Goal: Task Accomplishment & Management: Manage account settings

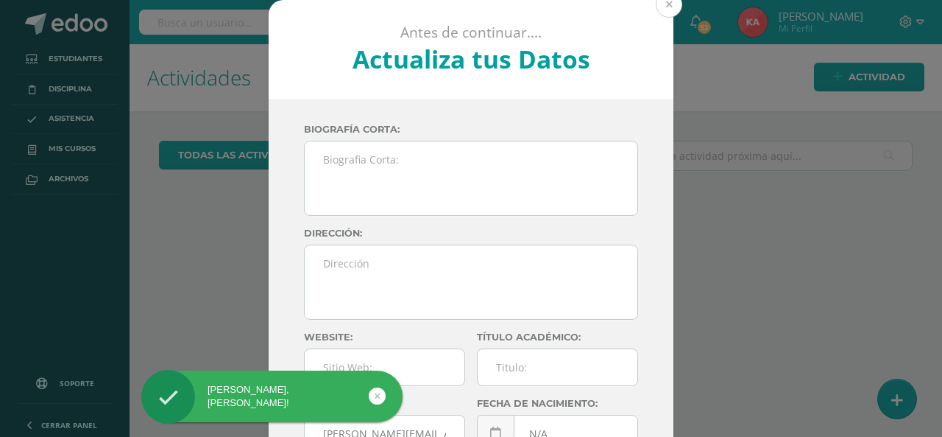
click at [671, 4] on button at bounding box center [669, 4] width 26 height 26
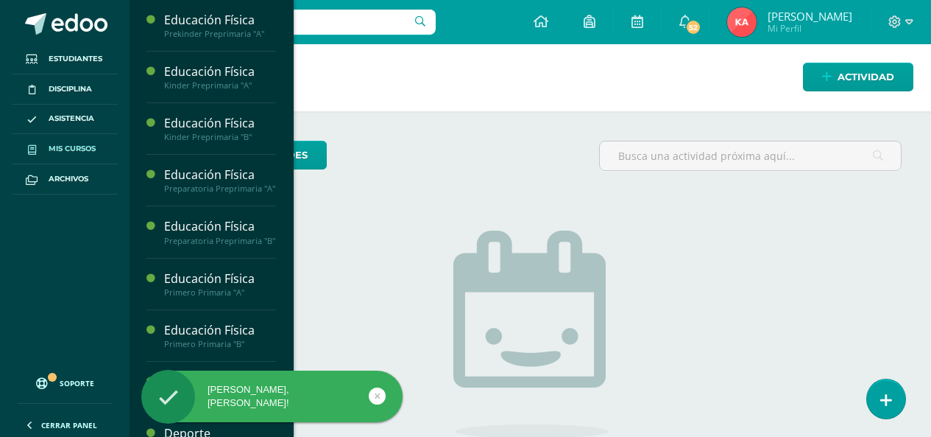
click at [80, 154] on span "Mis cursos" at bounding box center [72, 149] width 47 height 12
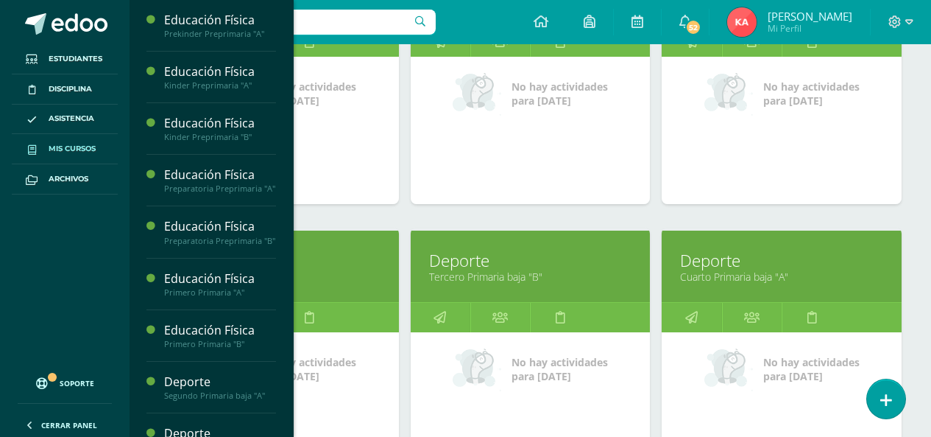
scroll to position [883, 0]
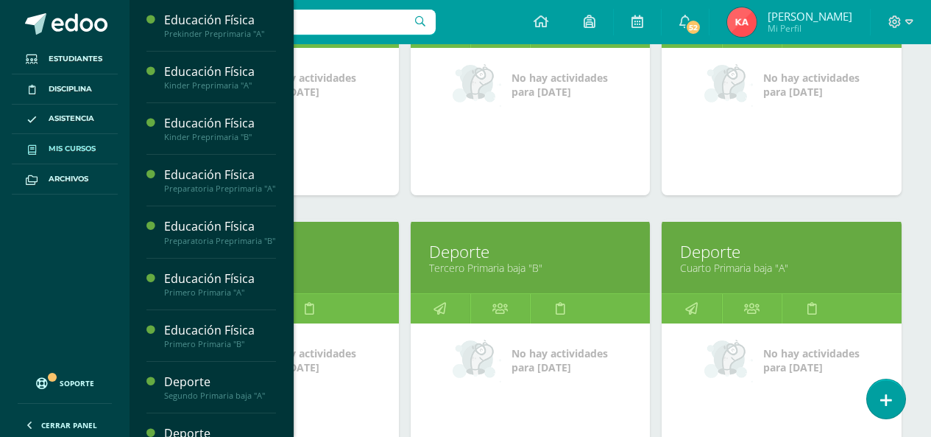
click at [494, 269] on link "Tercero Primaria baja "B"" at bounding box center [530, 268] width 203 height 14
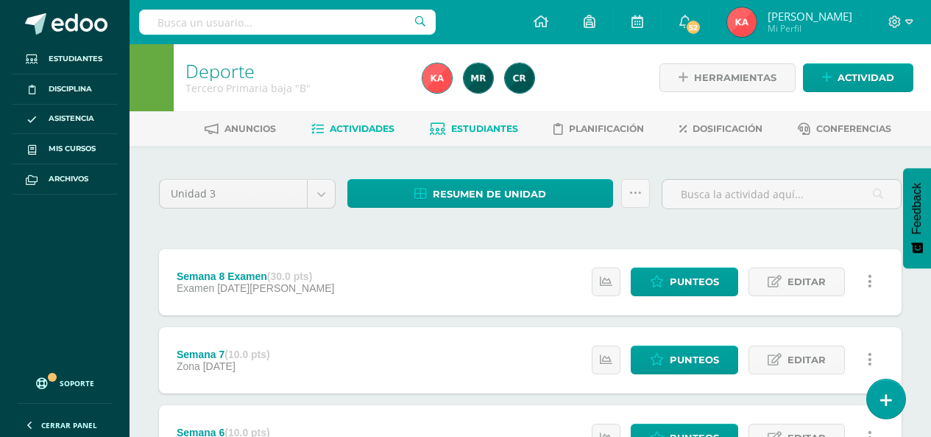
click at [445, 124] on link "Estudiantes" at bounding box center [474, 129] width 88 height 24
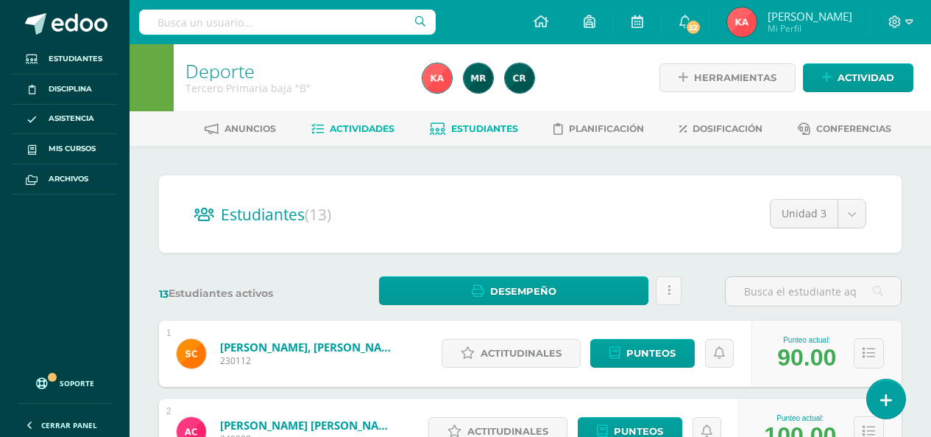
click at [339, 126] on span "Actividades" at bounding box center [362, 128] width 65 height 11
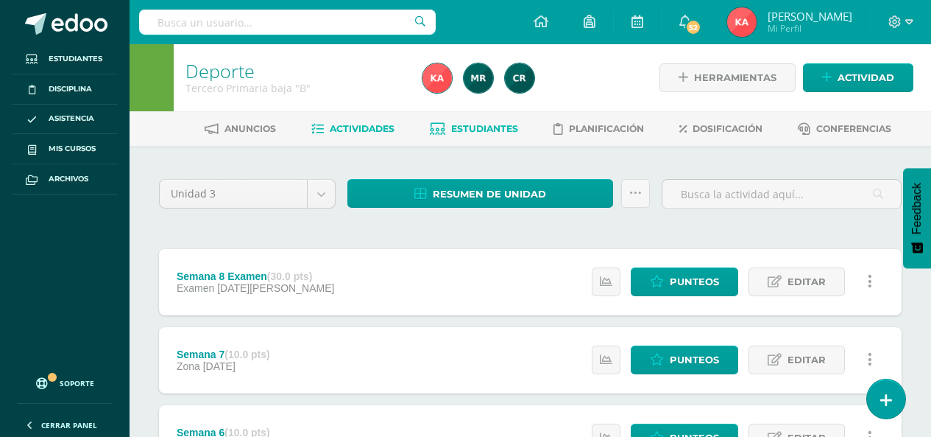
click at [470, 131] on span "Estudiantes" at bounding box center [484, 128] width 67 height 11
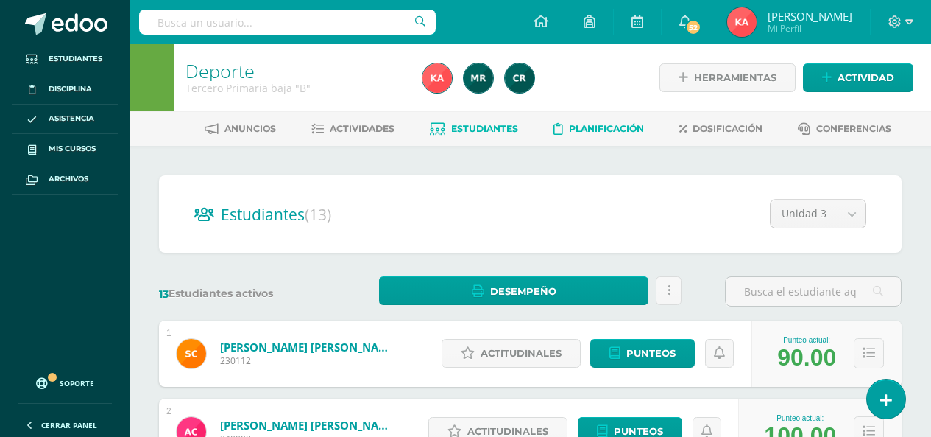
click at [590, 127] on span "Planificación" at bounding box center [606, 128] width 75 height 11
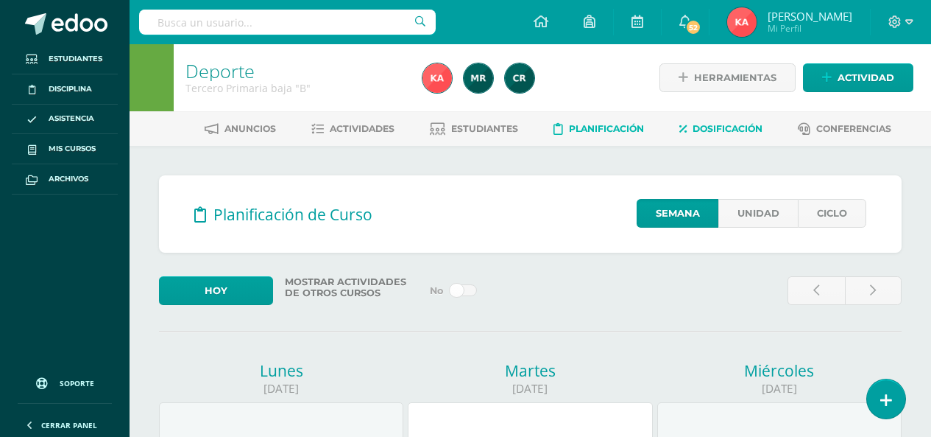
click at [720, 128] on span "Dosificación" at bounding box center [728, 128] width 70 height 11
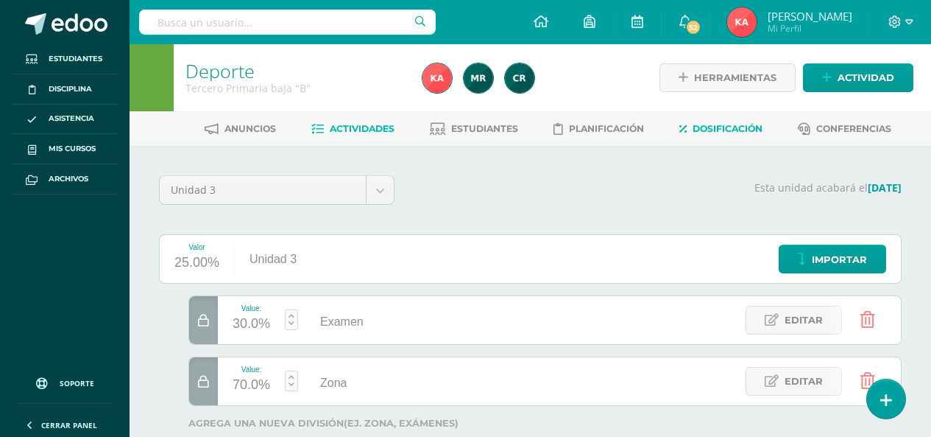
click at [358, 126] on span "Actividades" at bounding box center [362, 128] width 65 height 11
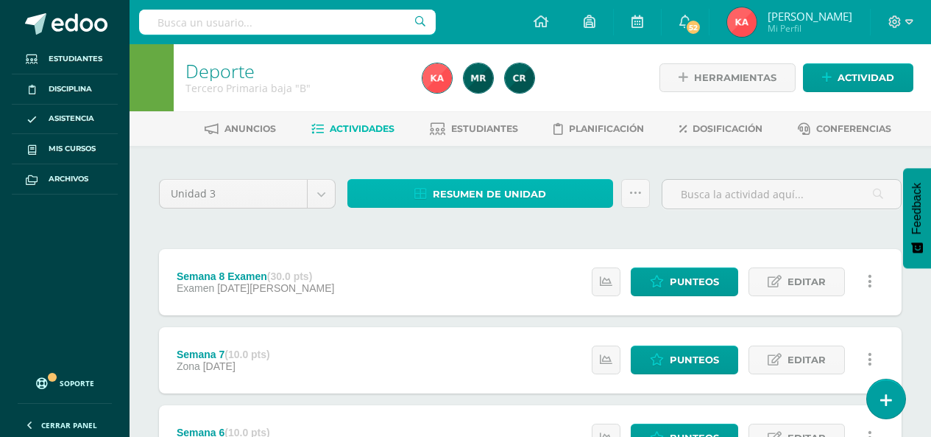
click at [484, 201] on span "Resumen de unidad" at bounding box center [489, 193] width 113 height 27
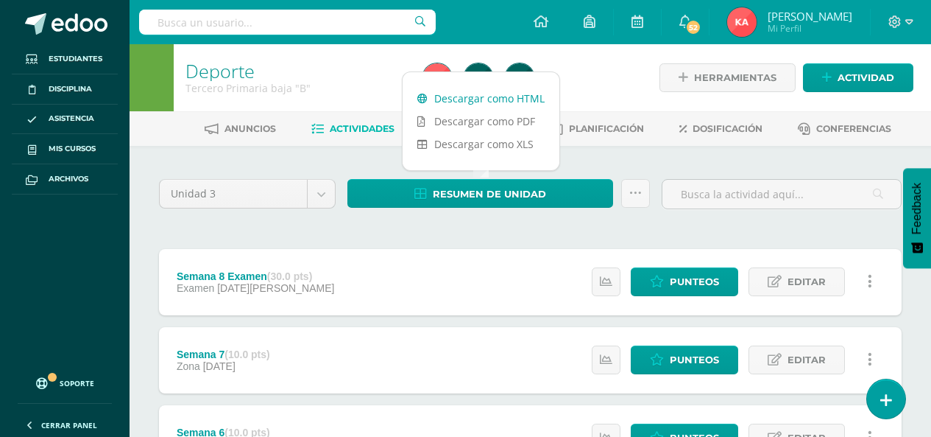
click at [476, 96] on link "Descargar como HTML" at bounding box center [481, 98] width 157 height 23
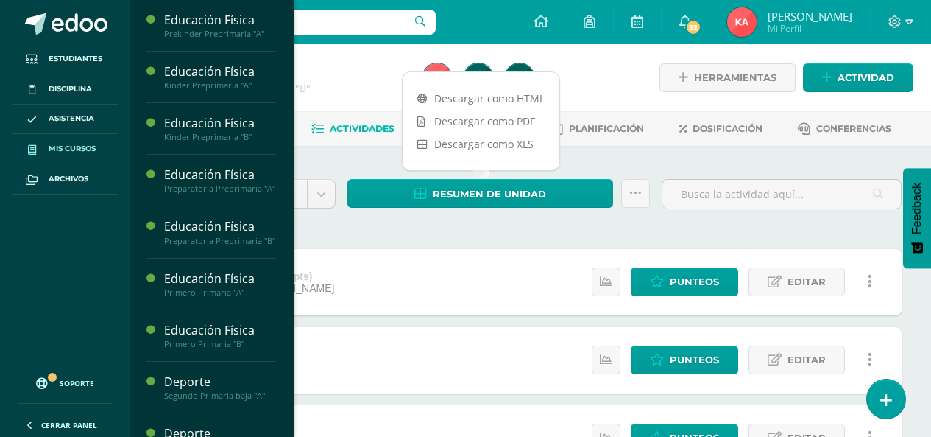
click at [85, 140] on link "Mis cursos" at bounding box center [65, 149] width 106 height 30
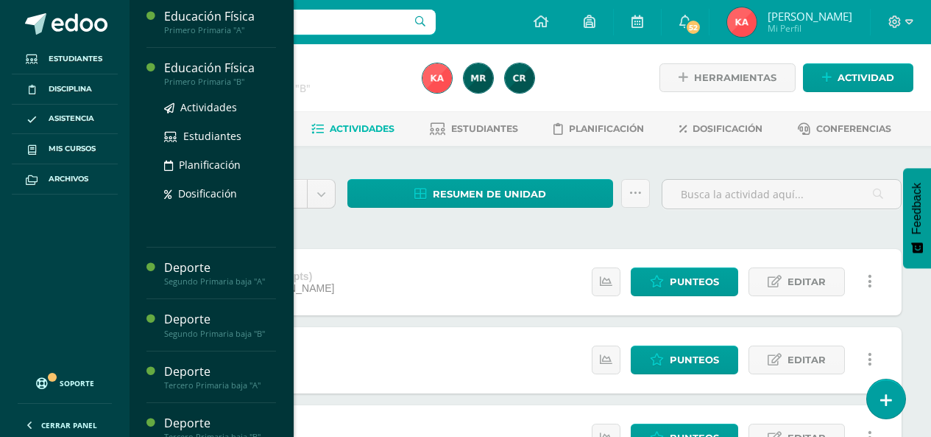
scroll to position [294, 0]
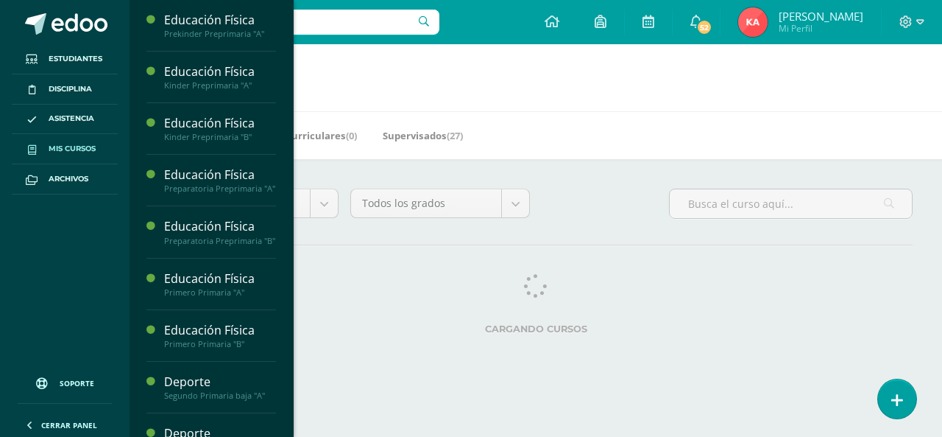
click at [91, 152] on span "Mis cursos" at bounding box center [72, 149] width 47 height 12
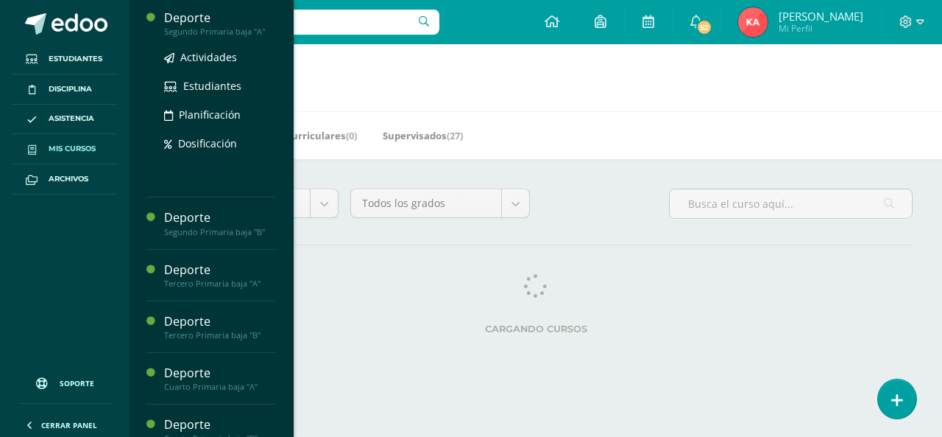
scroll to position [368, 0]
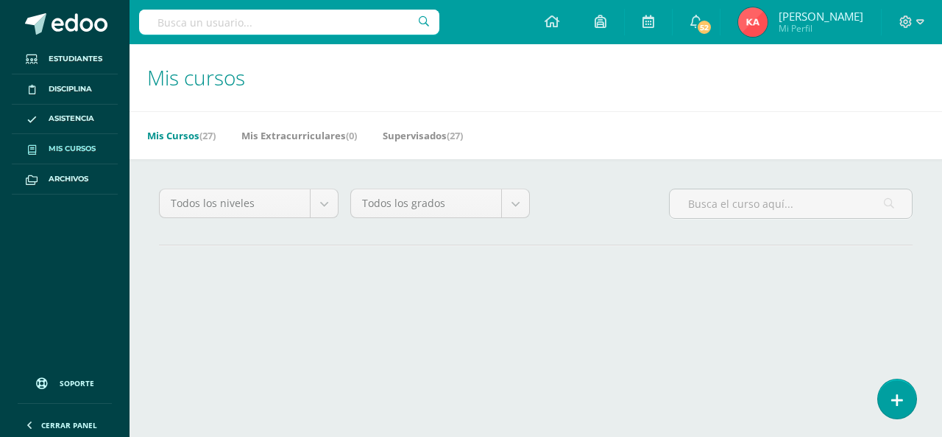
click at [198, 252] on div "Todos los niveles Todos los niveles Preprimaria Bach. Dibujo Básico Bach. CCLL …" at bounding box center [536, 245] width 813 height 172
click at [198, 252] on div "Todos los niveles Todos los niveles Preprimaria Bach. Dibujo Básico Bach. CCLL …" at bounding box center [536, 264] width 813 height 211
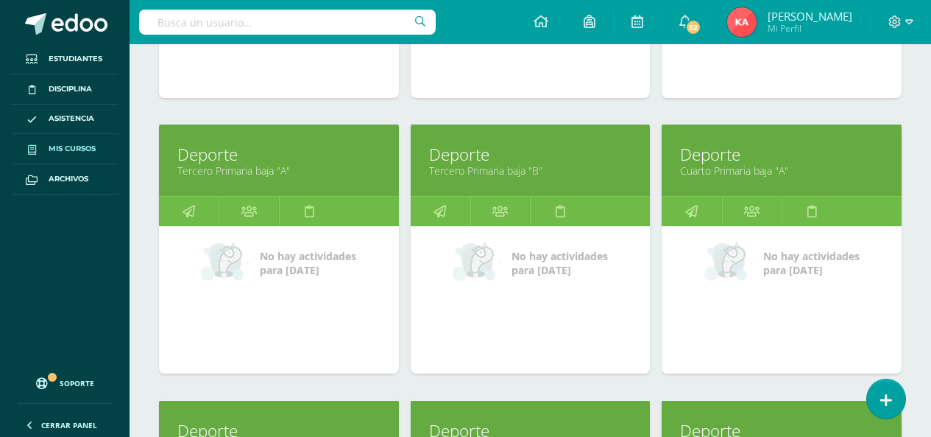
scroll to position [979, 0]
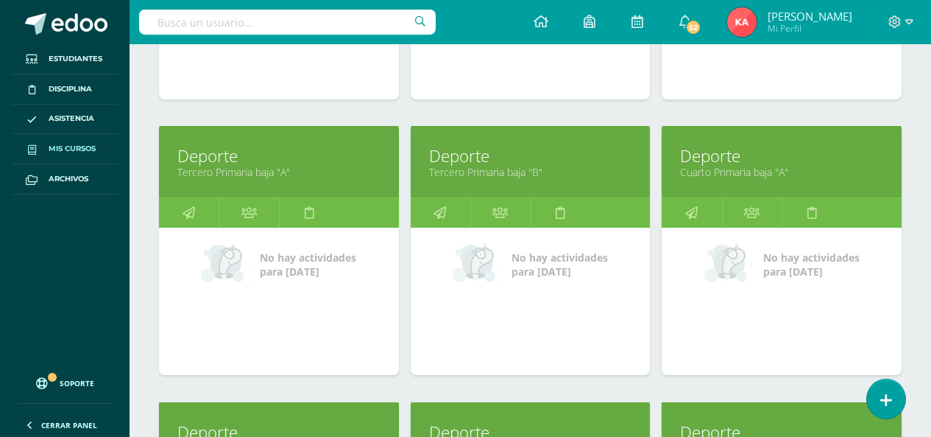
click at [716, 169] on link "Cuarto Primaria baja "A"" at bounding box center [781, 172] width 203 height 14
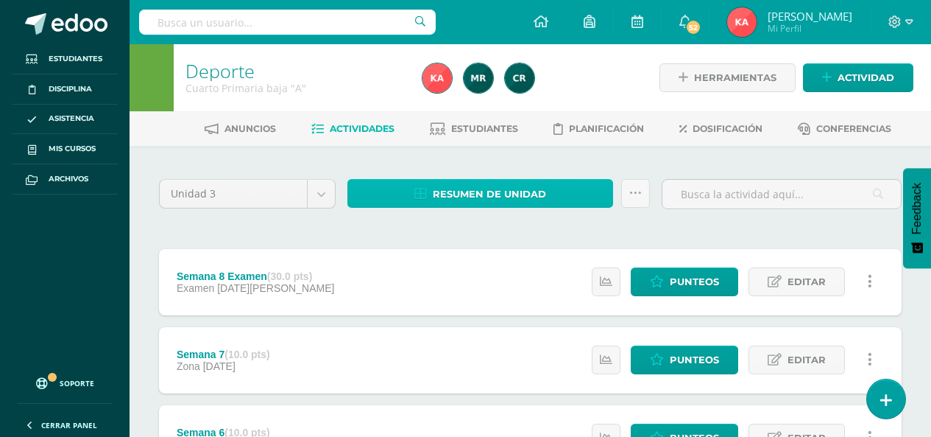
click at [446, 191] on span "Resumen de unidad" at bounding box center [489, 193] width 113 height 27
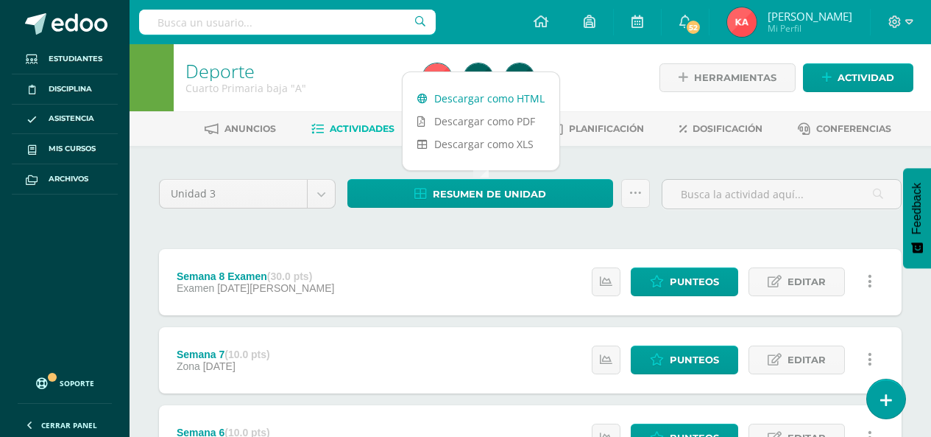
click at [469, 99] on link "Descargar como HTML" at bounding box center [481, 98] width 157 height 23
click at [543, 219] on div "Resumen de unidad Subir actividades en masa Enviar punteos a revision Historial…" at bounding box center [499, 200] width 314 height 42
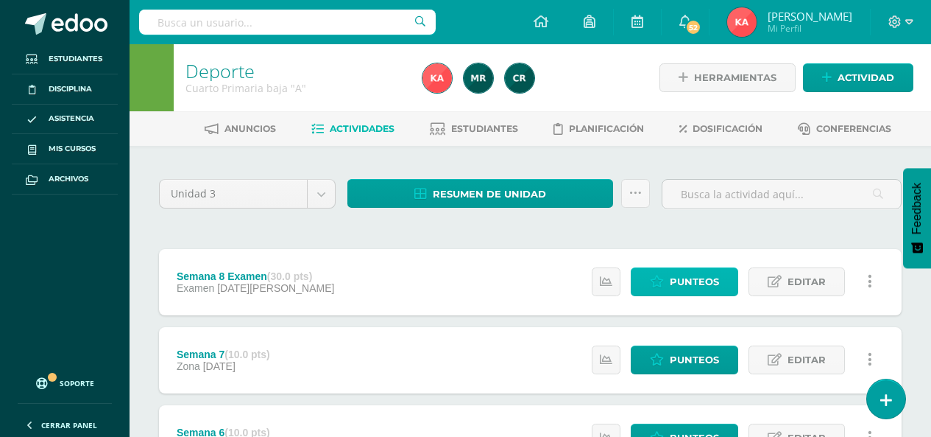
click at [673, 289] on span "Punteos" at bounding box center [694, 281] width 49 height 27
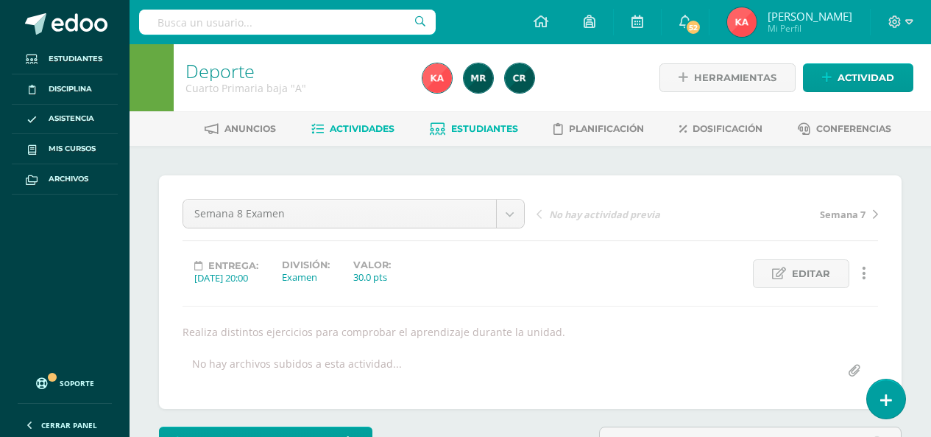
click at [488, 128] on span "Estudiantes" at bounding box center [484, 128] width 67 height 11
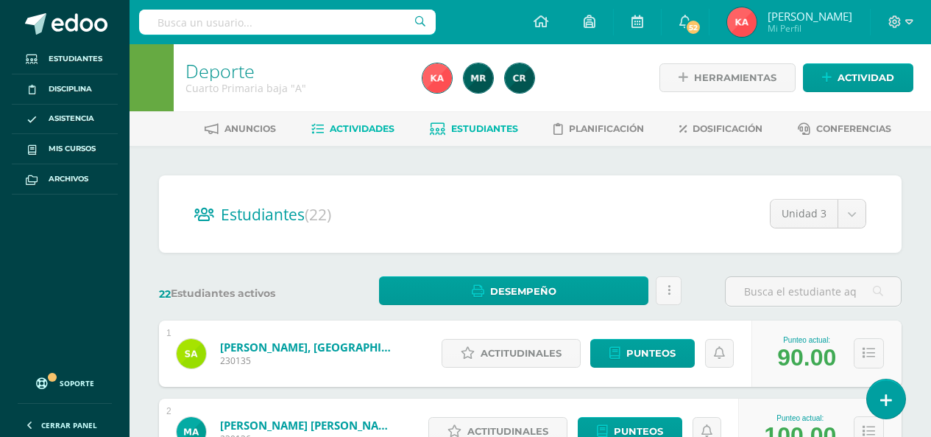
click at [365, 129] on span "Actividades" at bounding box center [362, 128] width 65 height 11
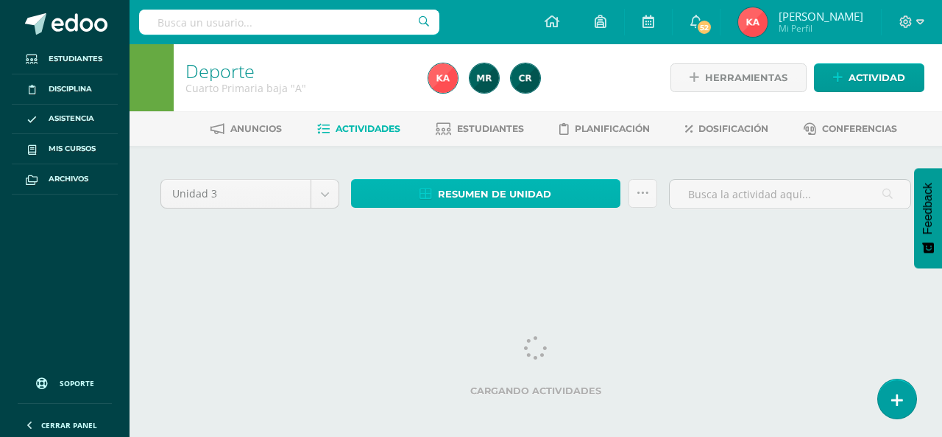
click at [459, 199] on span "Resumen de unidad" at bounding box center [494, 193] width 113 height 27
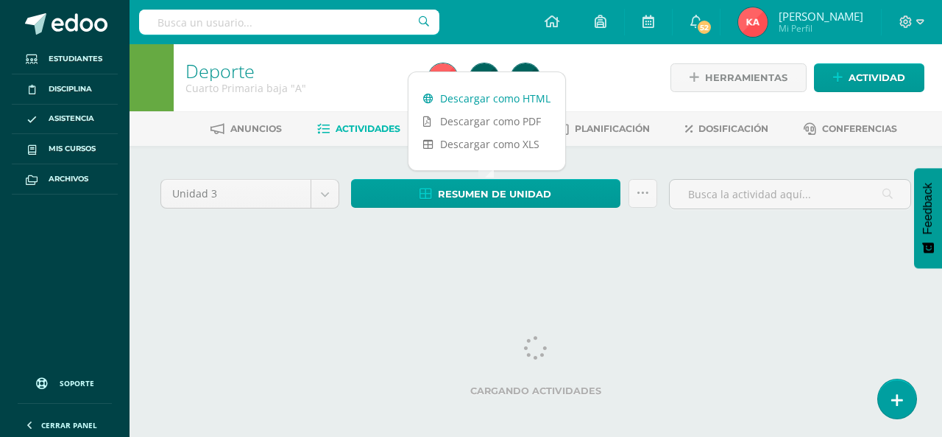
click at [497, 96] on link "Descargar como HTML" at bounding box center [487, 98] width 157 height 23
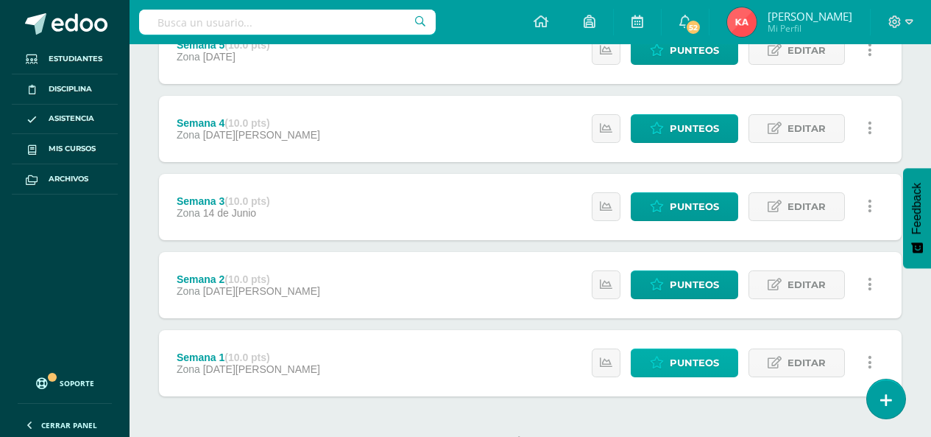
scroll to position [375, 0]
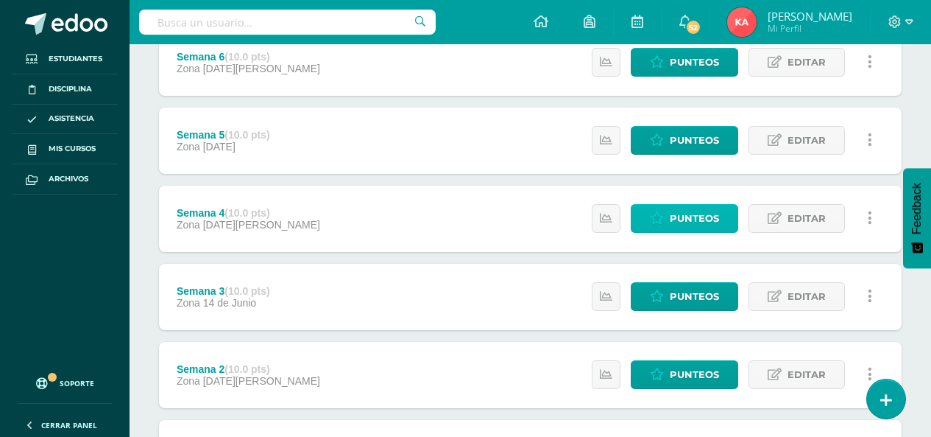
click at [670, 213] on link "Punteos" at bounding box center [684, 218] width 107 height 29
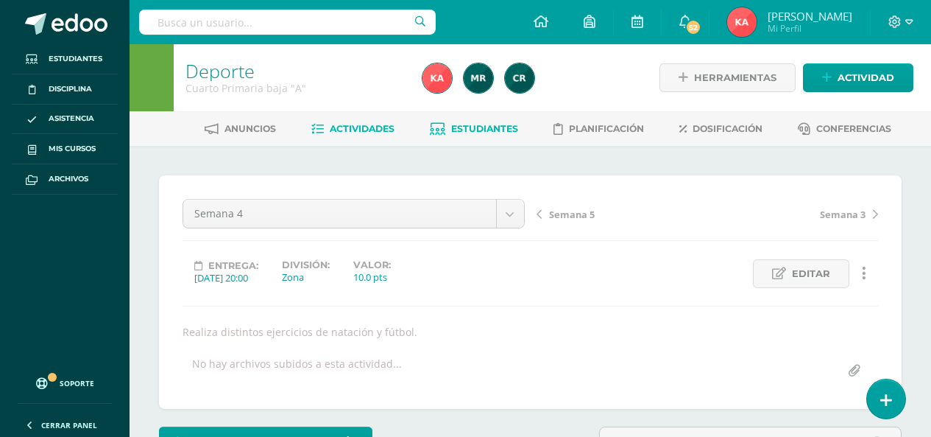
click at [487, 130] on span "Estudiantes" at bounding box center [484, 128] width 67 height 11
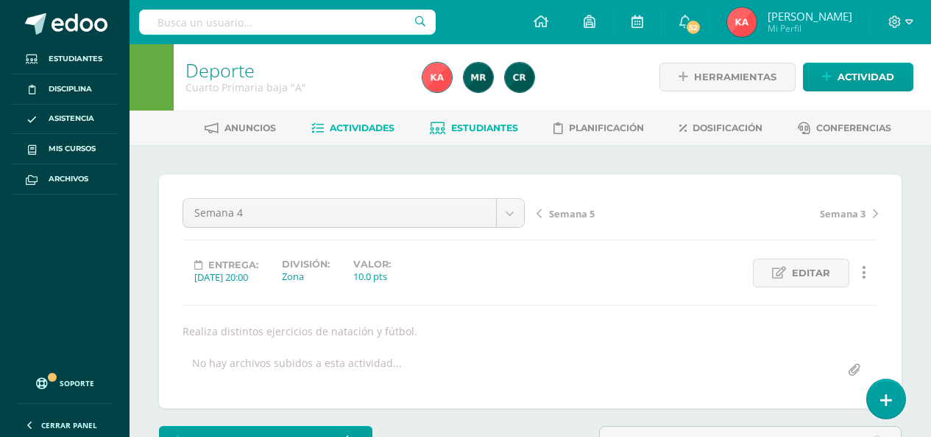
scroll to position [1, 0]
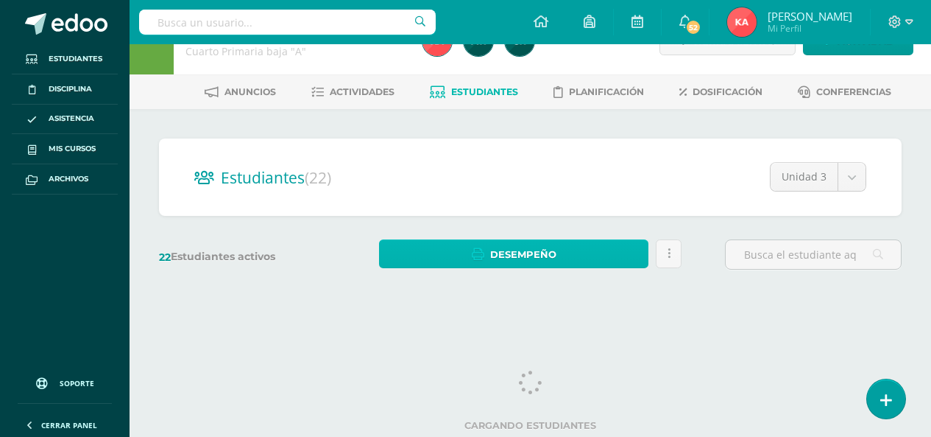
click at [545, 255] on span "Desempeño" at bounding box center [523, 254] width 66 height 27
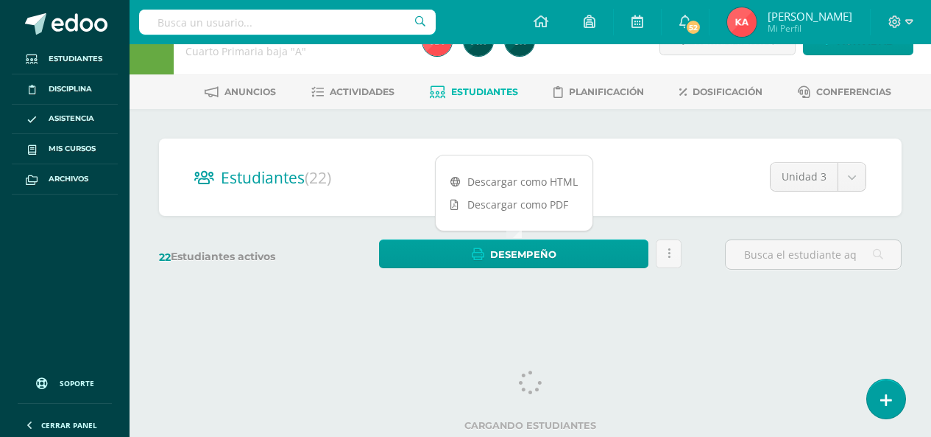
click at [546, 184] on div "Estudiantes (22) Unidad 3 Unidad 1 Unidad 2 Unidad 4 Unidad 3" at bounding box center [530, 176] width 743 height 77
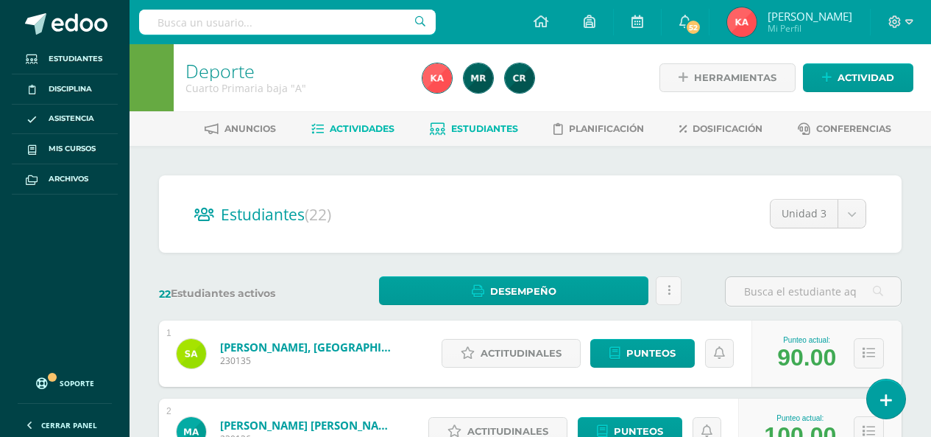
click at [359, 125] on span "Actividades" at bounding box center [362, 128] width 65 height 11
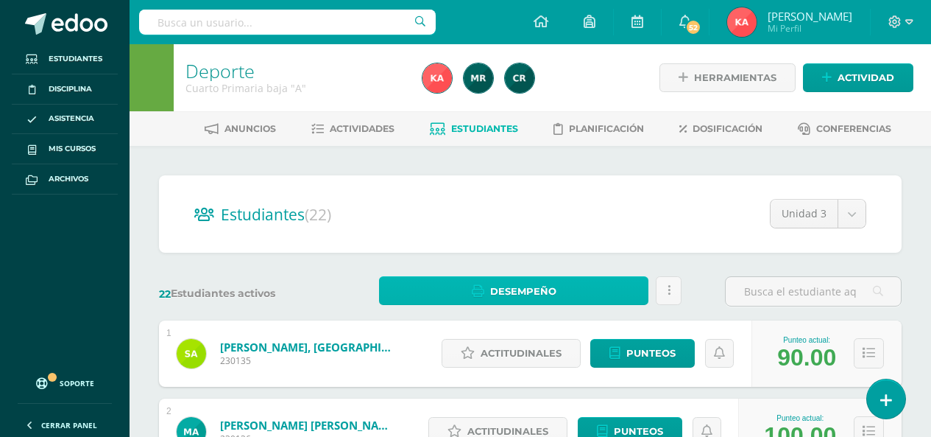
click at [512, 297] on span "Desempeño" at bounding box center [523, 291] width 66 height 27
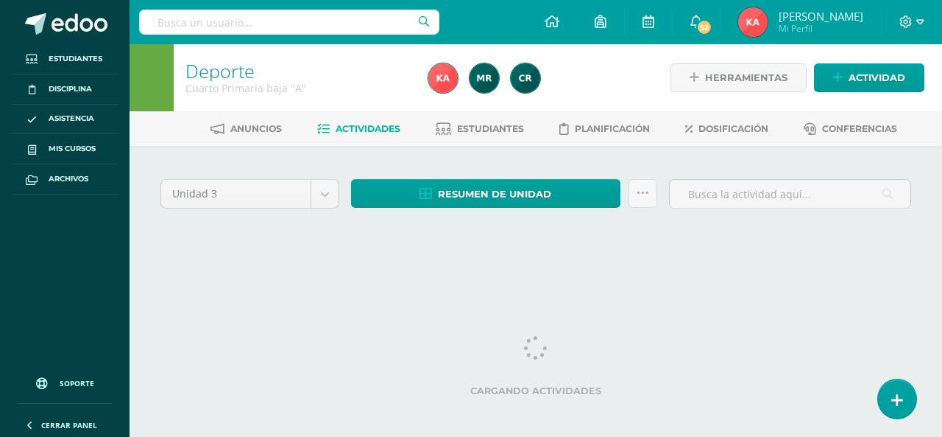
click at [488, 222] on div "Unidad 3 Unidad 1 Unidad 2 Unidad 3 Unidad 4 Resumen de unidad Descargar como H…" at bounding box center [536, 212] width 763 height 74
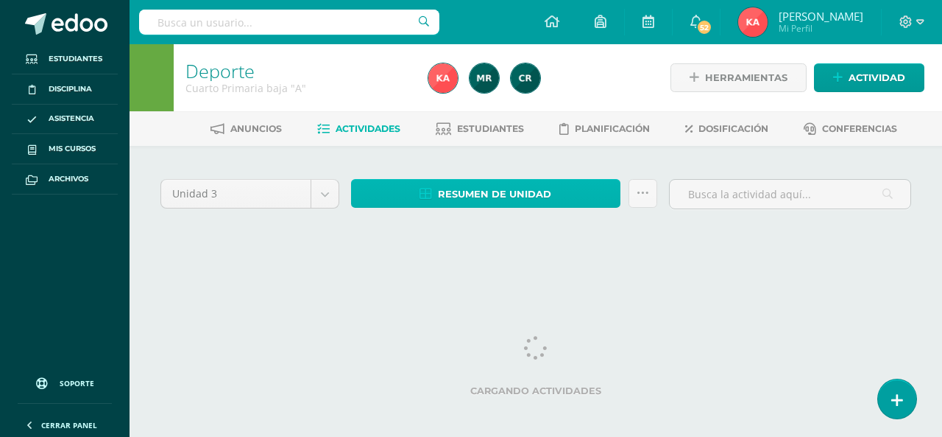
click at [490, 197] on span "Resumen de unidad" at bounding box center [494, 193] width 113 height 27
click at [474, 194] on span "Resumen de unidad" at bounding box center [494, 193] width 113 height 27
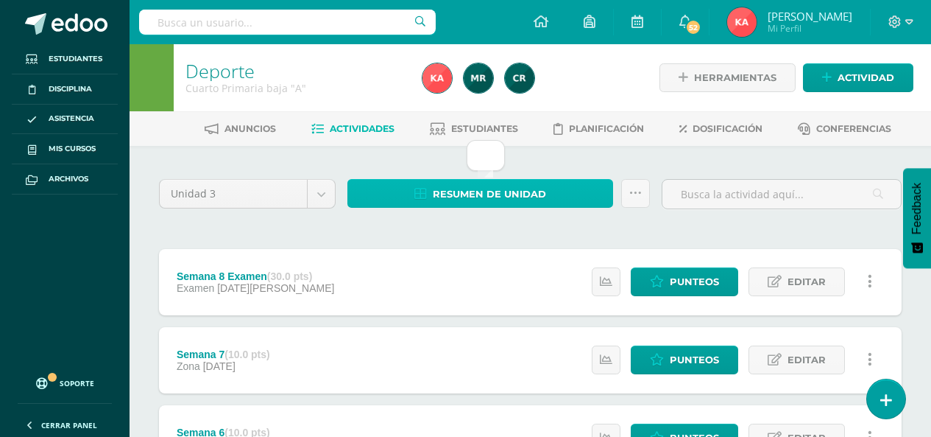
click at [484, 201] on span "Resumen de unidad" at bounding box center [489, 193] width 113 height 27
click at [432, 197] on link "Resumen de unidad" at bounding box center [480, 193] width 266 height 29
click at [448, 199] on span "Resumen de unidad" at bounding box center [489, 193] width 113 height 27
click at [459, 192] on span "Resumen de unidad" at bounding box center [489, 193] width 113 height 27
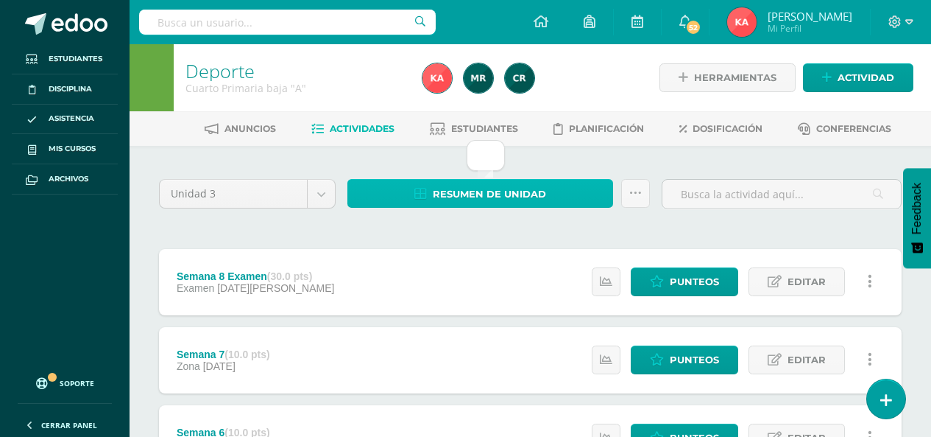
click at [417, 195] on icon at bounding box center [420, 194] width 13 height 13
click at [517, 197] on span "Resumen de unidad" at bounding box center [489, 193] width 113 height 27
click at [508, 189] on span "Resumen de unidad" at bounding box center [489, 193] width 113 height 27
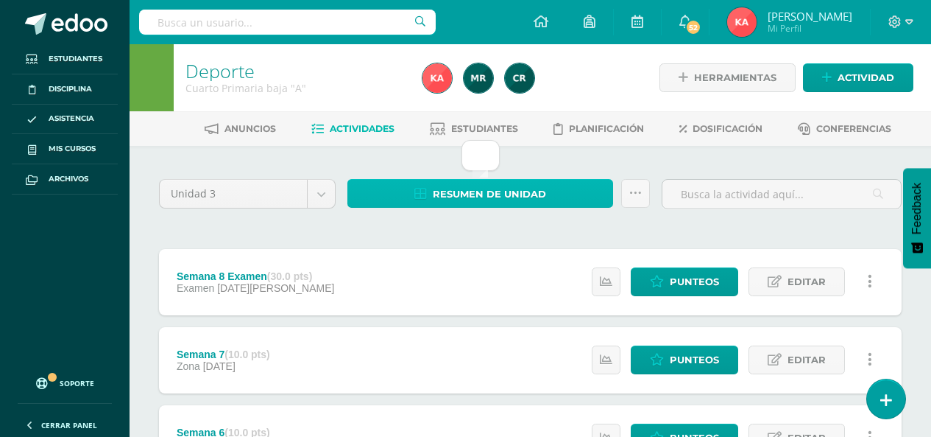
drag, startPoint x: 508, startPoint y: 189, endPoint x: 501, endPoint y: 202, distance: 14.2
click at [501, 202] on span "Resumen de unidad" at bounding box center [489, 193] width 113 height 27
click at [464, 190] on span "Resumen de unidad" at bounding box center [489, 193] width 113 height 27
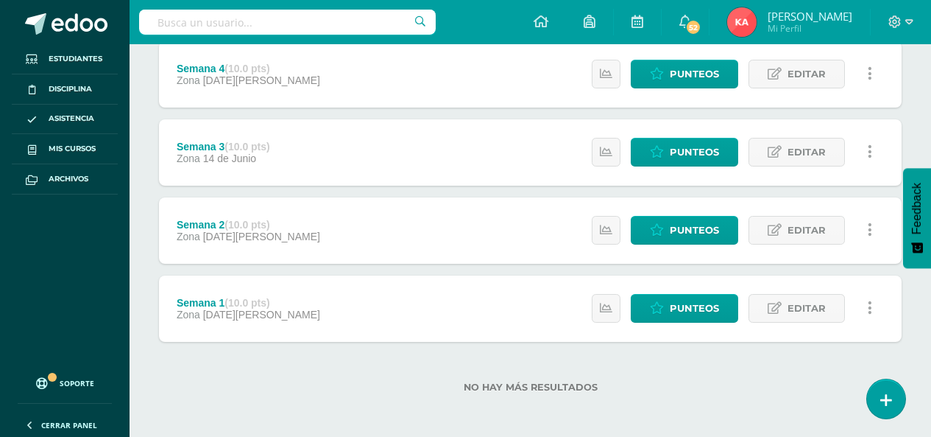
scroll to position [523, 0]
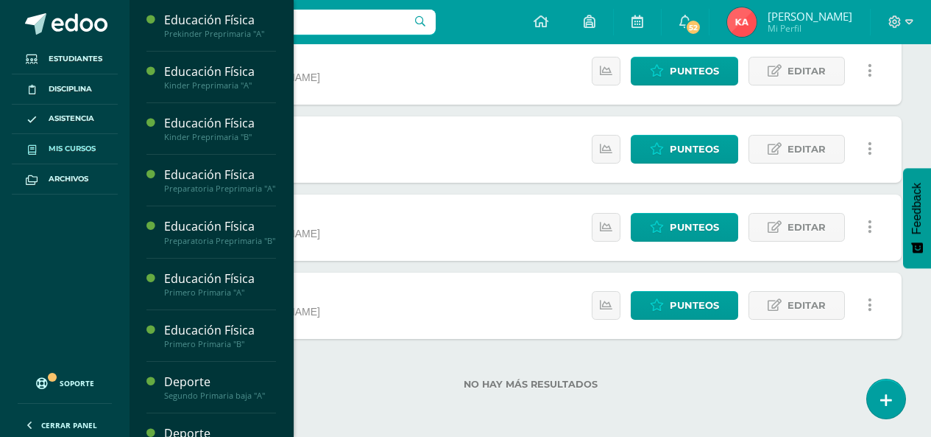
click at [93, 148] on span "Mis cursos" at bounding box center [72, 149] width 47 height 12
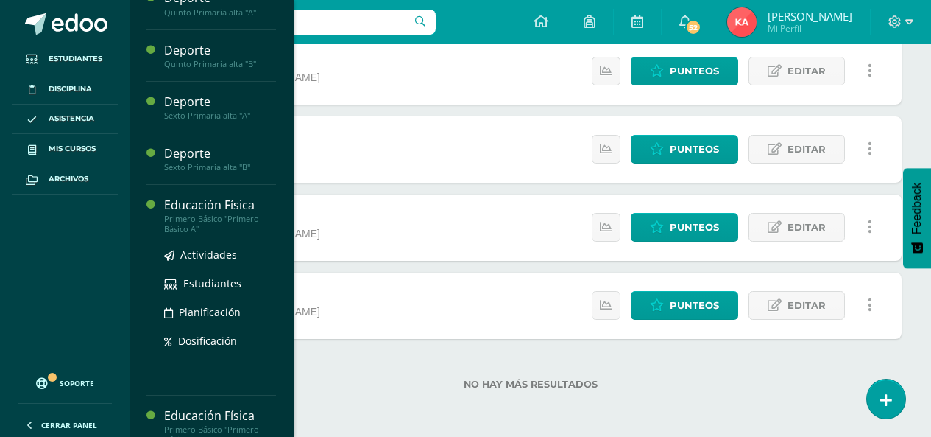
scroll to position [545, 0]
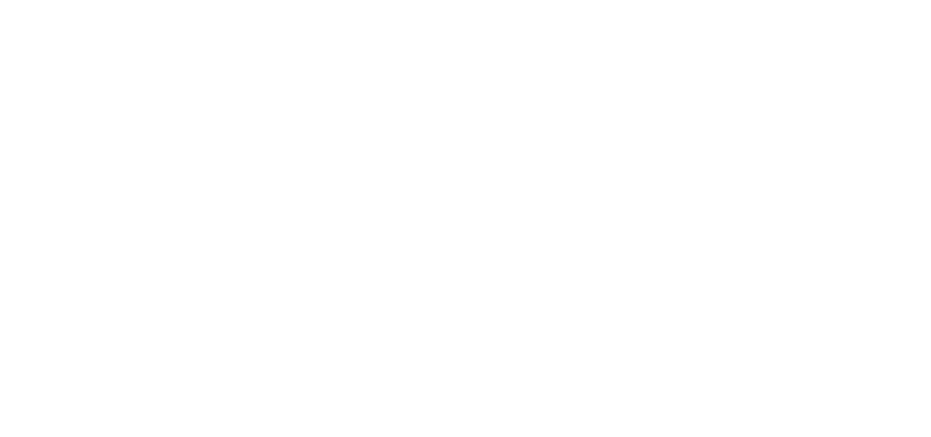
click at [0, 0] on html at bounding box center [0, 0] width 0 height 0
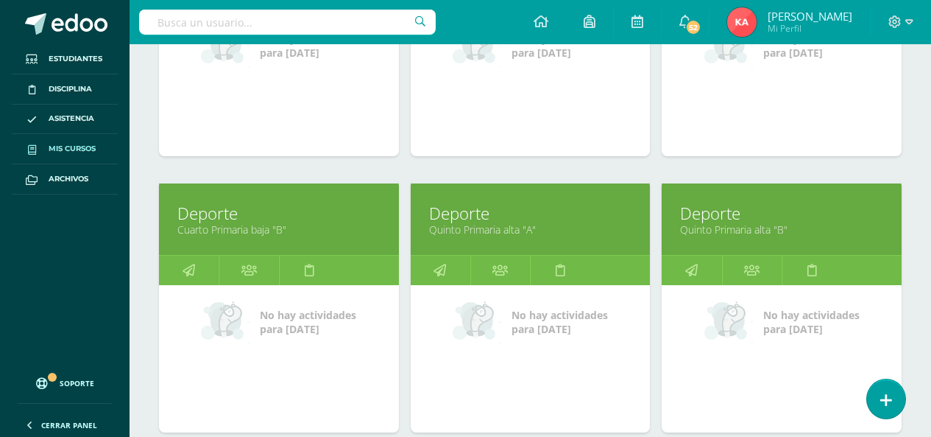
scroll to position [1200, 0]
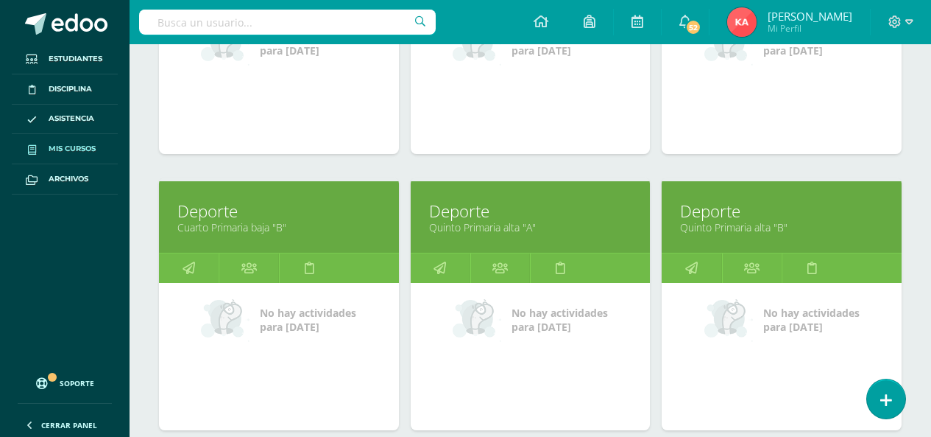
click at [226, 226] on link "Cuarto Primaria baja "B"" at bounding box center [278, 227] width 203 height 14
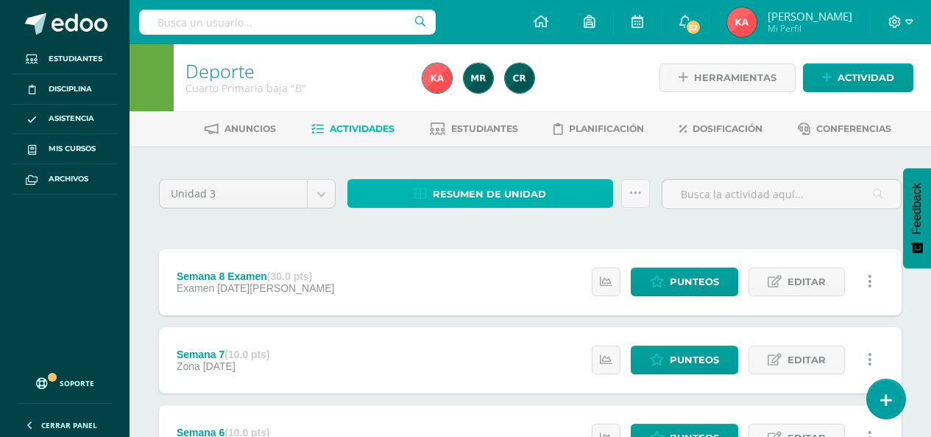
click at [503, 192] on span "Resumen de unidad" at bounding box center [489, 193] width 113 height 27
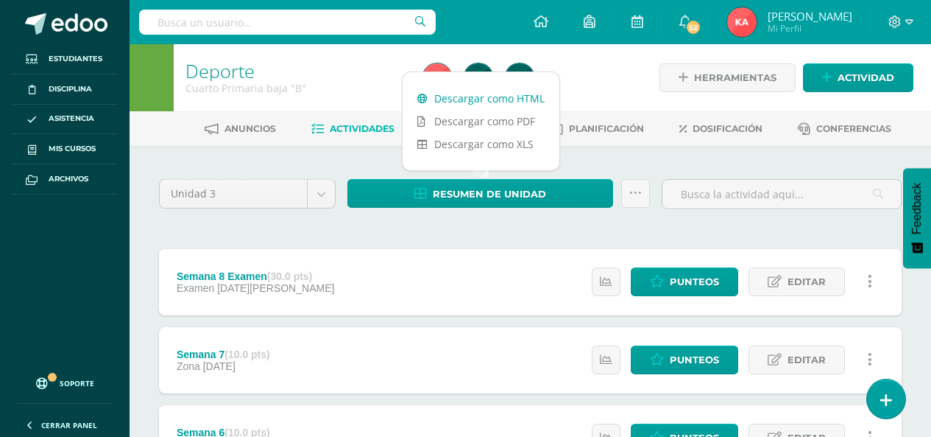
click at [453, 106] on link "Descargar como HTML" at bounding box center [481, 98] width 157 height 23
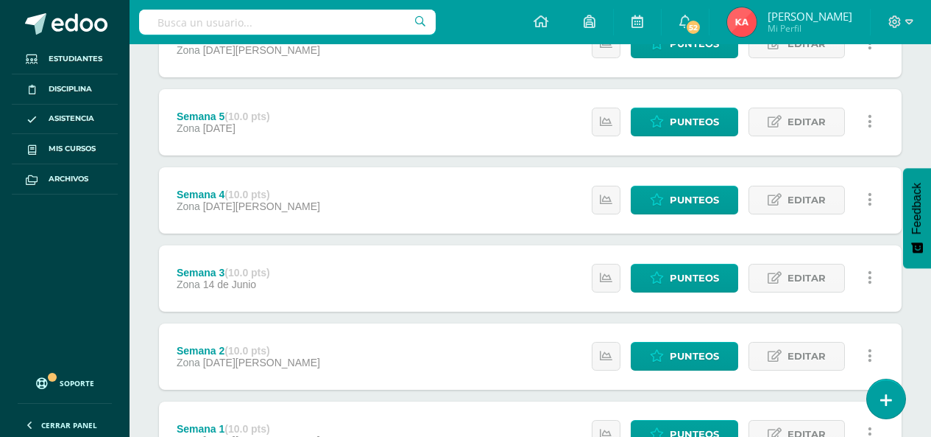
scroll to position [368, 0]
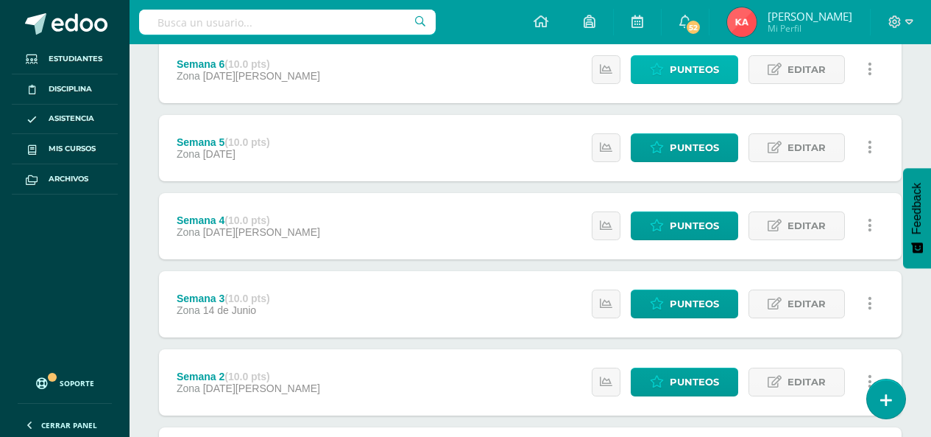
click at [685, 77] on span "Punteos" at bounding box center [694, 69] width 49 height 27
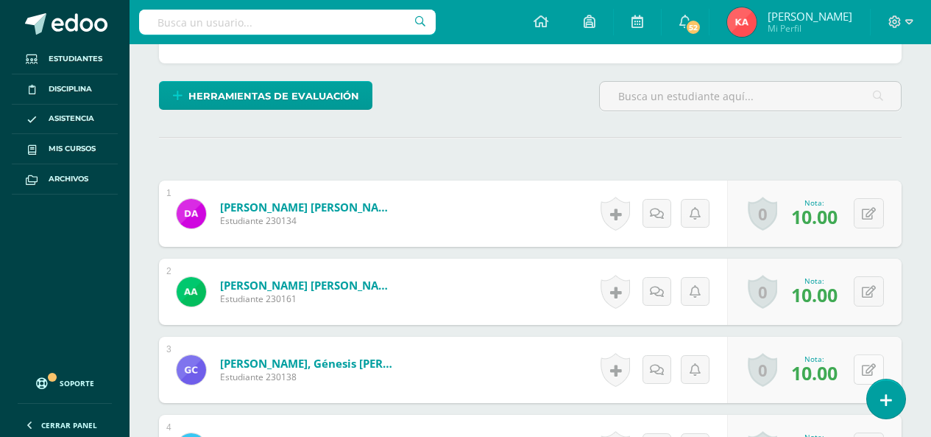
scroll to position [417, 0]
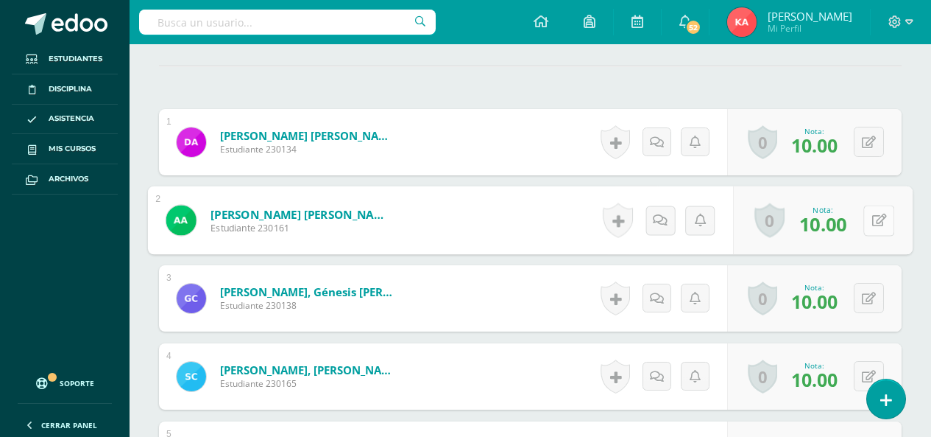
click at [874, 223] on icon at bounding box center [879, 219] width 15 height 13
click at [794, 225] on input "10.00" at bounding box center [778, 224] width 59 height 29
click at [788, 225] on input "10.00" at bounding box center [778, 224] width 59 height 29
drag, startPoint x: 796, startPoint y: 216, endPoint x: 785, endPoint y: 227, distance: 16.1
click at [788, 225] on input "0" at bounding box center [778, 224] width 59 height 29
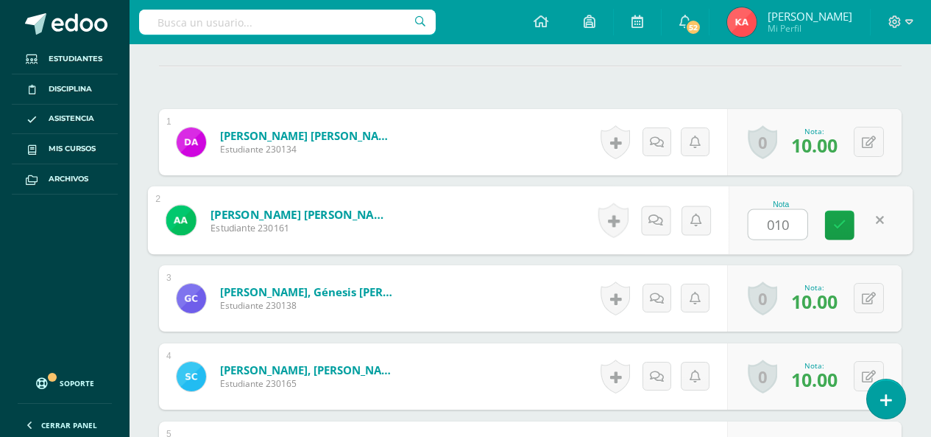
click at [776, 227] on input "010" at bounding box center [778, 224] width 59 height 29
type input "10"
click at [845, 225] on icon at bounding box center [839, 225] width 13 height 13
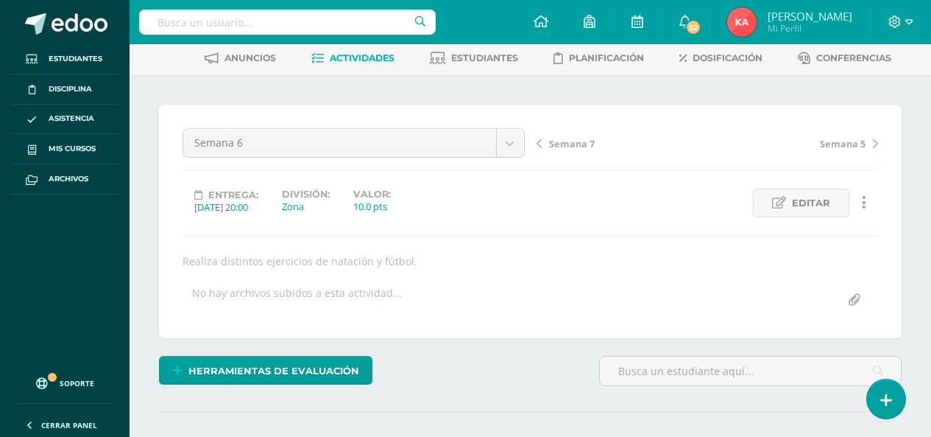
scroll to position [0, 0]
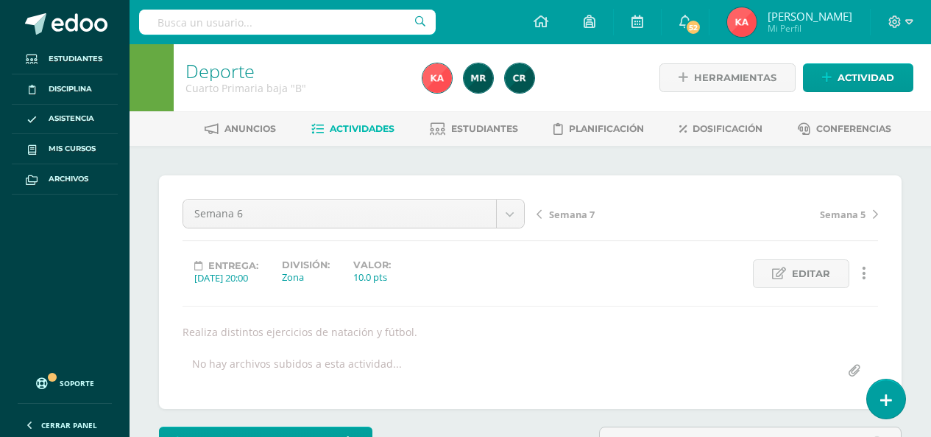
click at [365, 128] on span "Actividades" at bounding box center [362, 128] width 65 height 11
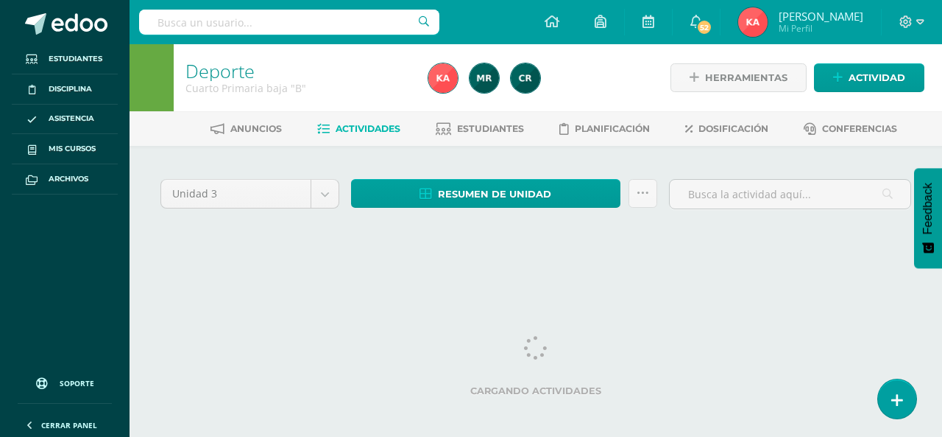
click at [155, 231] on div "Unidad 3 Unidad 1 Unidad 2 Unidad 3 Unidad 4 Resumen de unidad Descargar como H…" at bounding box center [536, 212] width 763 height 74
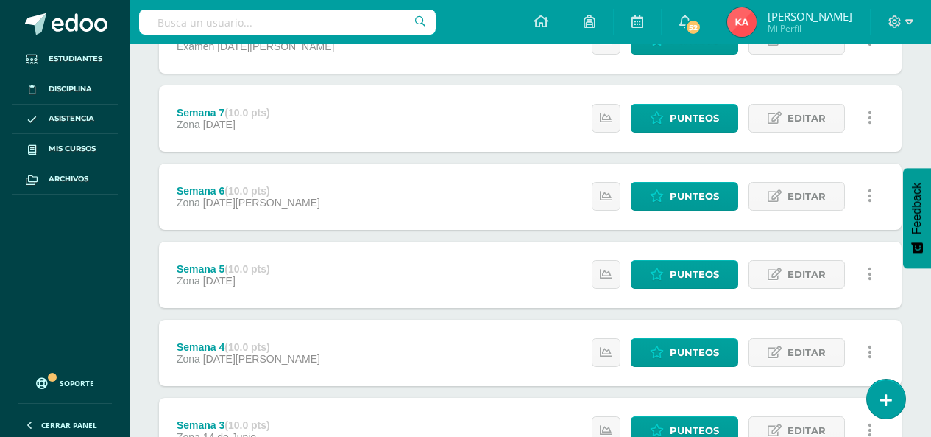
scroll to position [221, 0]
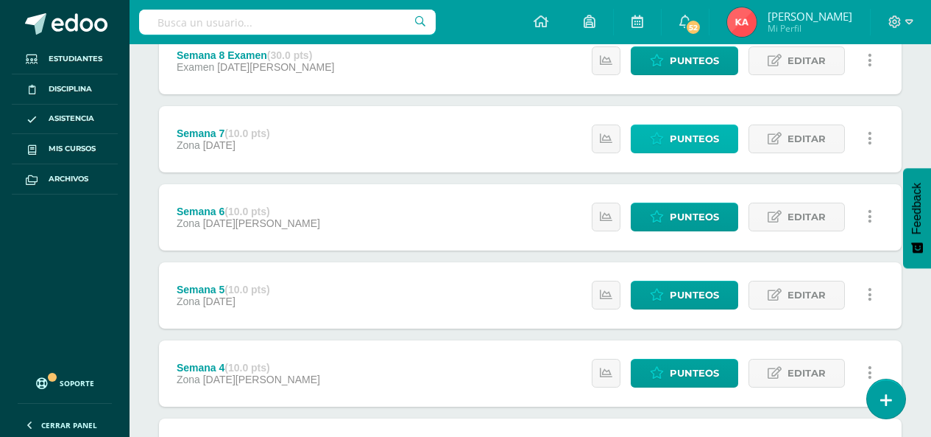
click at [671, 140] on link "Punteos" at bounding box center [684, 138] width 107 height 29
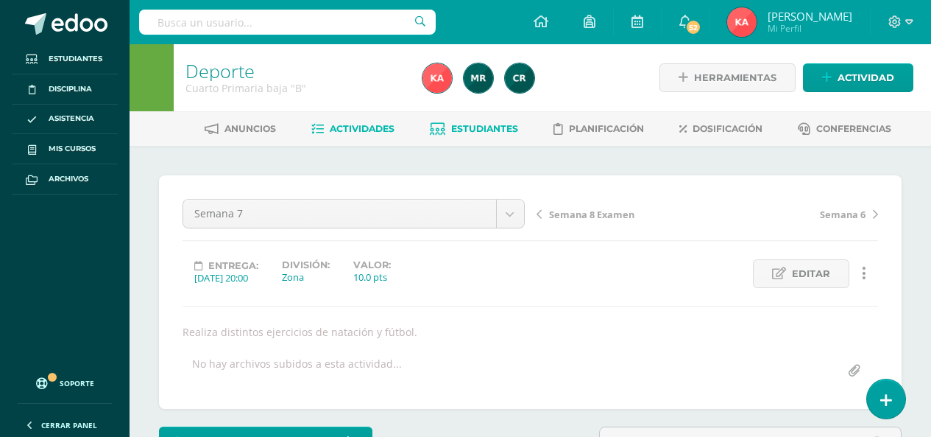
click at [475, 131] on span "Estudiantes" at bounding box center [484, 128] width 67 height 11
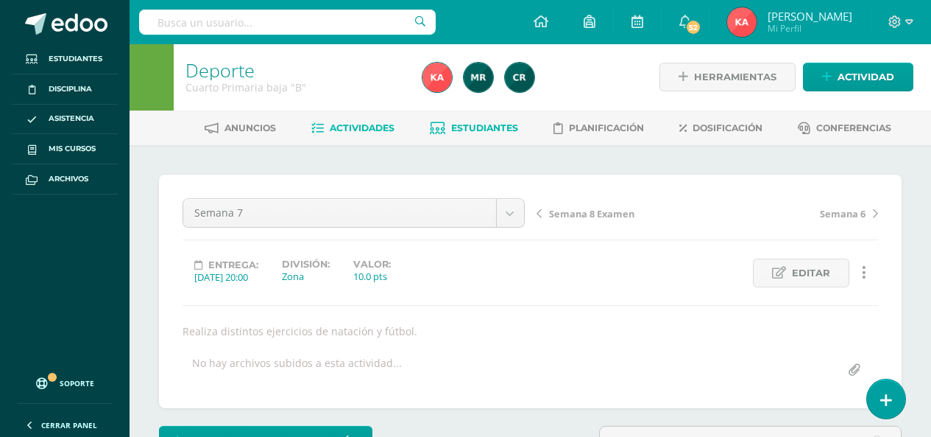
click at [475, 131] on span "Estudiantes" at bounding box center [484, 127] width 67 height 11
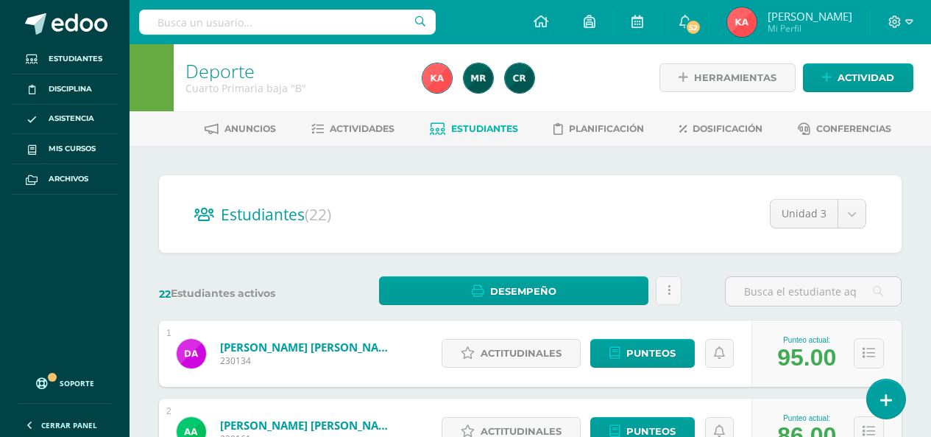
click at [478, 126] on span "Estudiantes" at bounding box center [484, 128] width 67 height 11
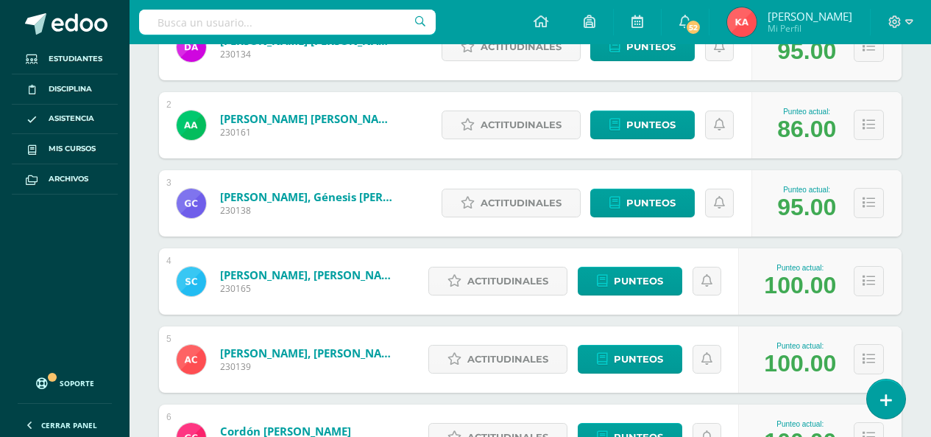
scroll to position [221, 0]
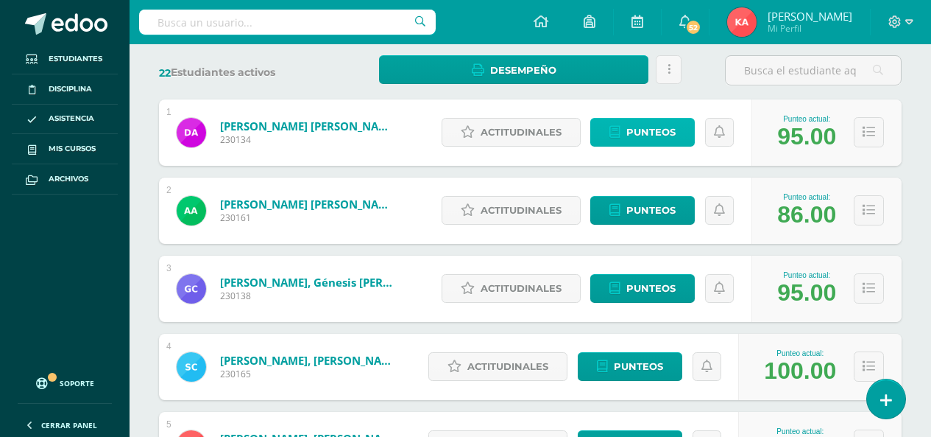
click at [660, 134] on span "Punteos" at bounding box center [650, 132] width 49 height 27
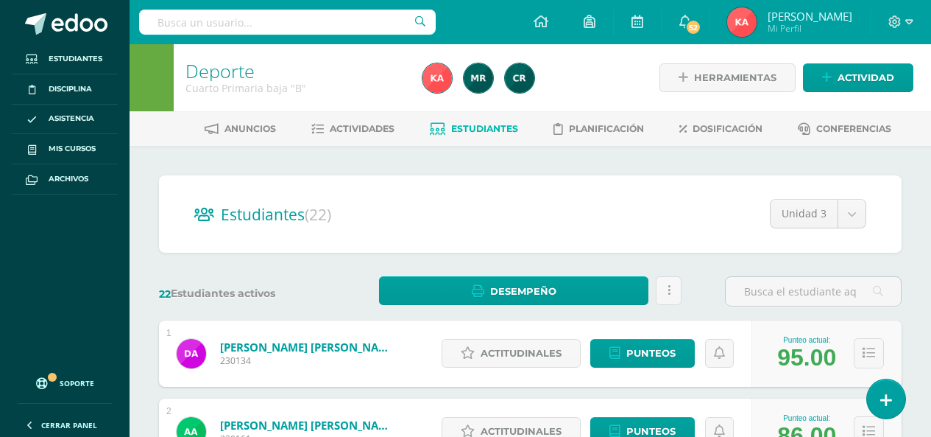
click at [483, 130] on span "Estudiantes" at bounding box center [484, 128] width 67 height 11
click at [364, 124] on span "Actividades" at bounding box center [362, 128] width 65 height 11
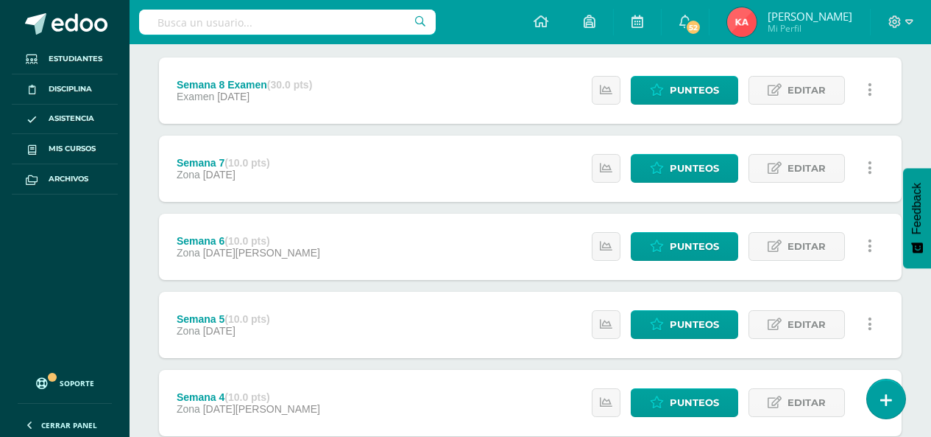
scroll to position [81, 0]
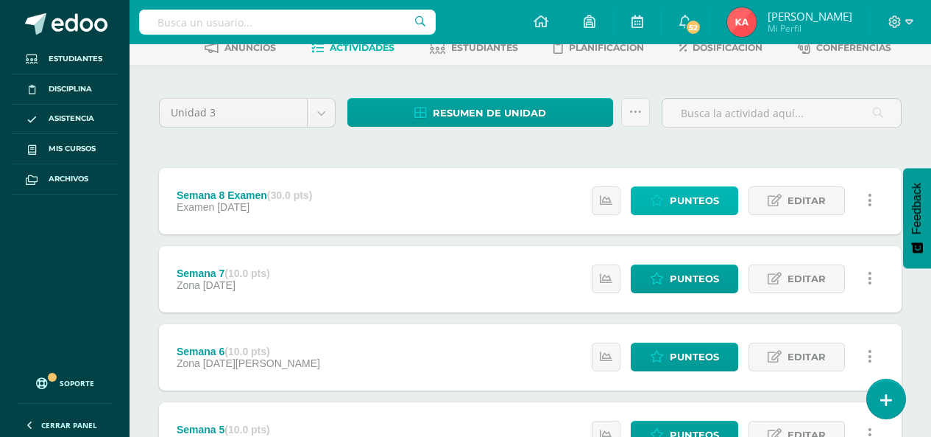
click at [671, 189] on span "Punteos" at bounding box center [694, 200] width 49 height 27
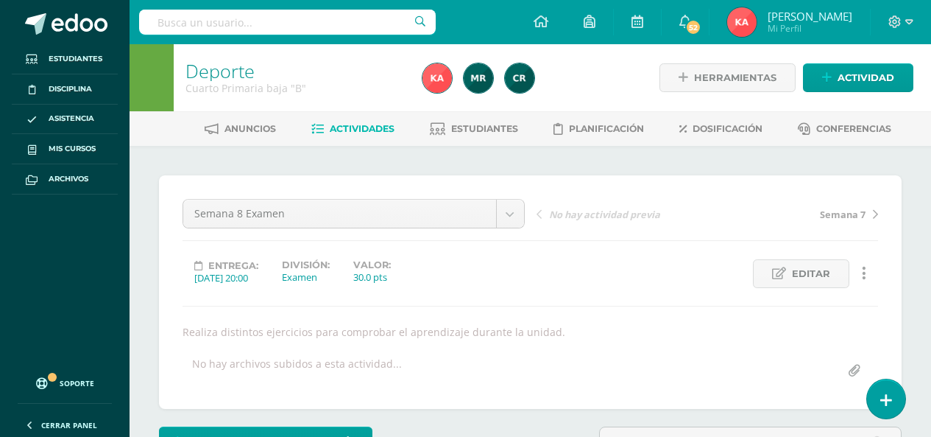
click at [369, 124] on span "Actividades" at bounding box center [362, 128] width 65 height 11
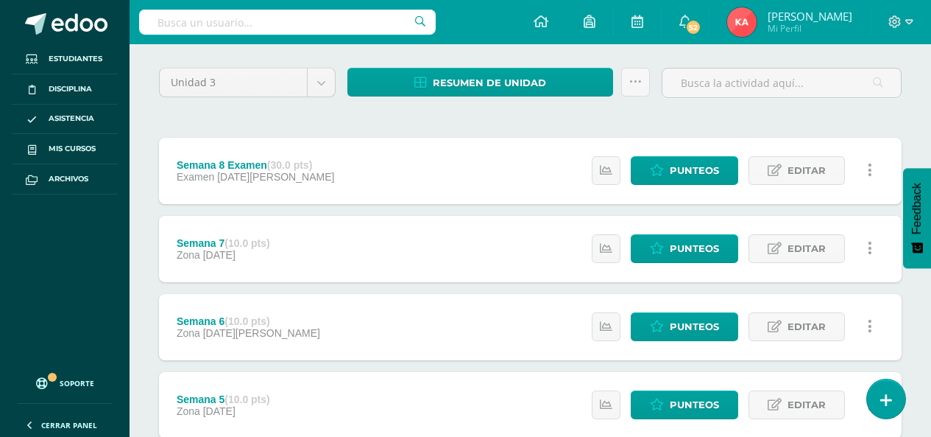
scroll to position [515, 0]
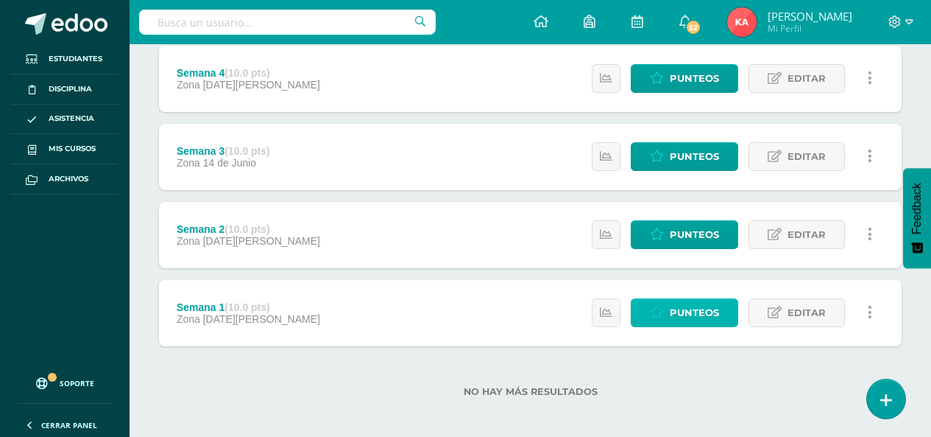
click at [655, 308] on icon at bounding box center [657, 312] width 14 height 13
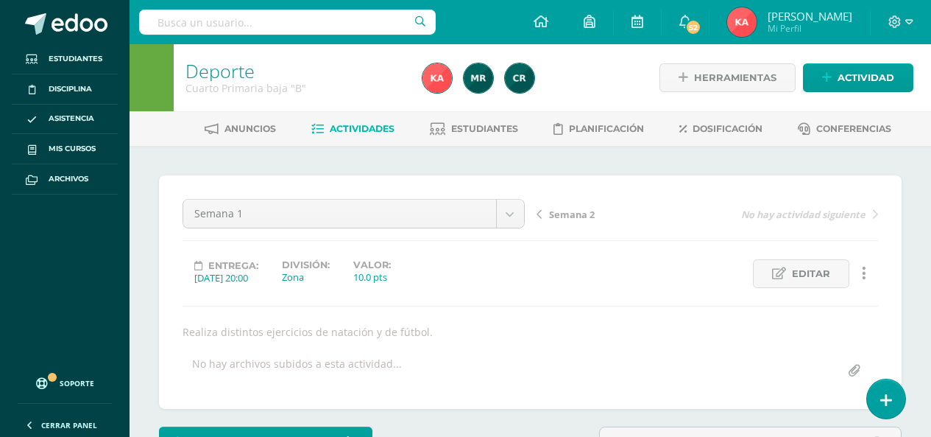
scroll to position [1, 0]
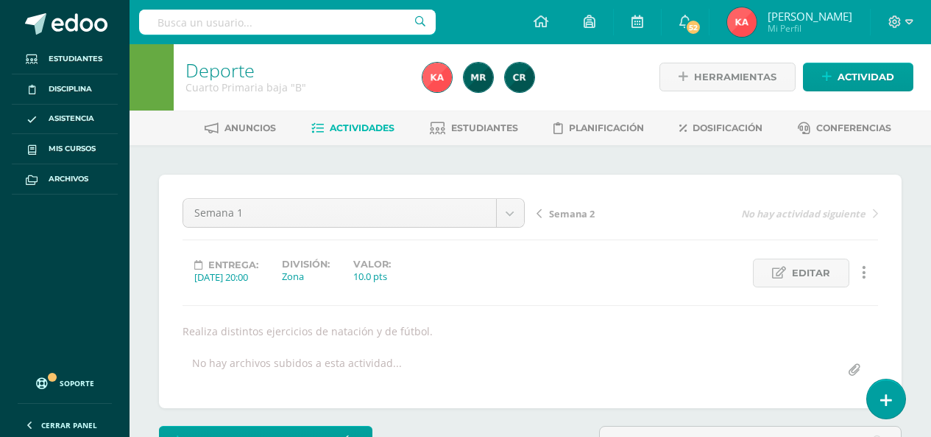
click at [363, 125] on span "Actividades" at bounding box center [362, 127] width 65 height 11
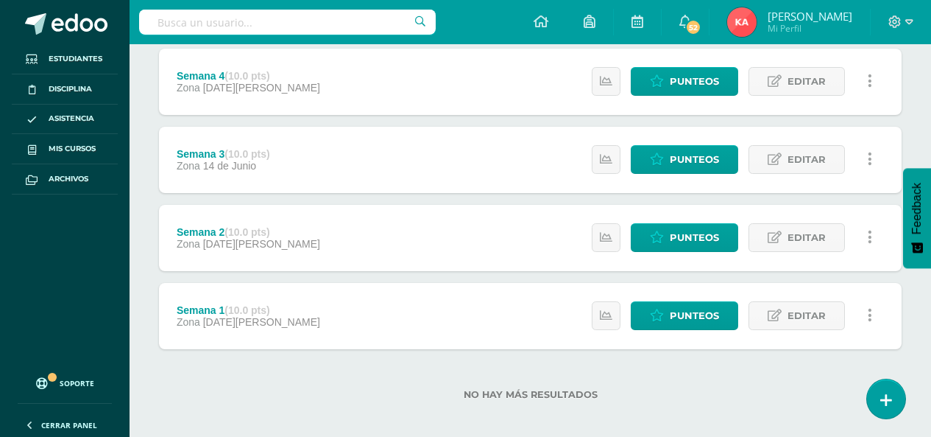
scroll to position [523, 0]
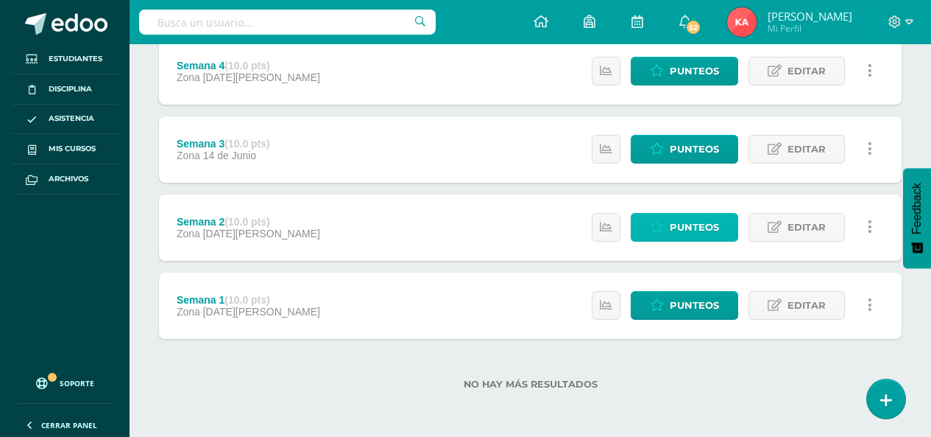
click at [696, 227] on span "Punteos" at bounding box center [694, 226] width 49 height 27
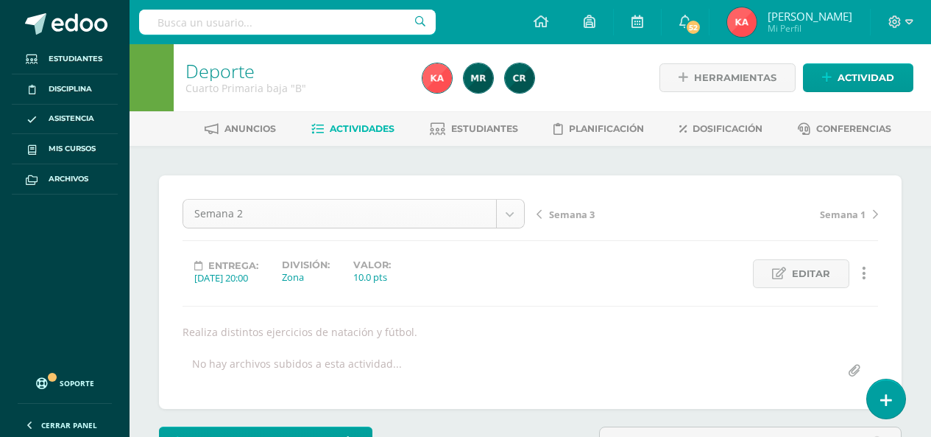
scroll to position [1, 0]
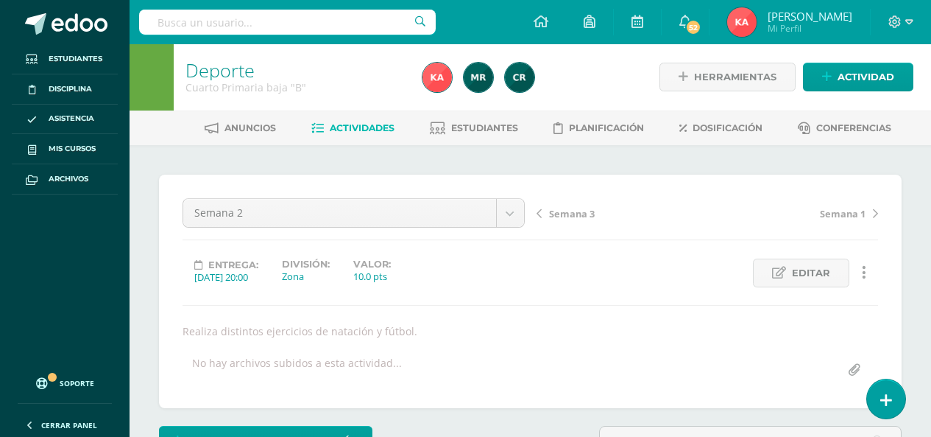
click at [373, 127] on span "Actividades" at bounding box center [362, 127] width 65 height 11
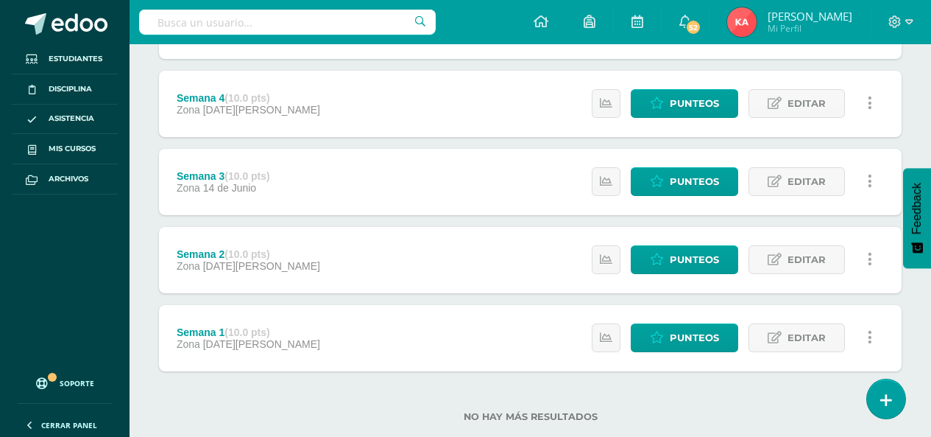
scroll to position [523, 0]
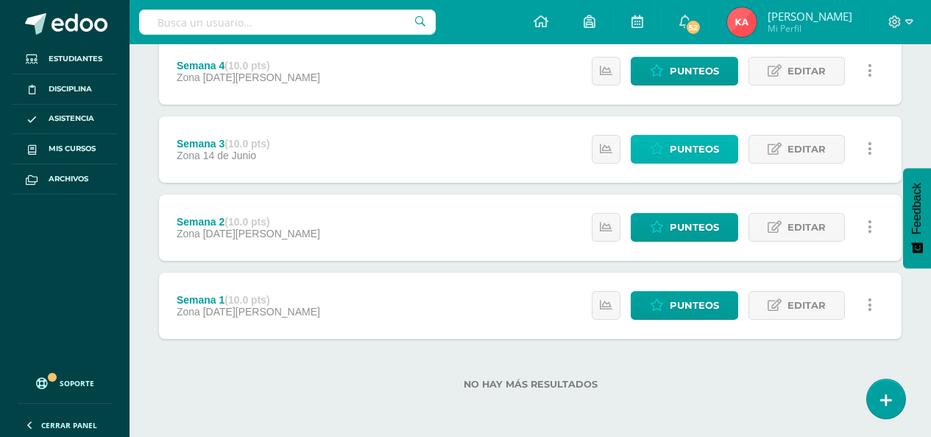
click at [677, 155] on span "Punteos" at bounding box center [694, 148] width 49 height 27
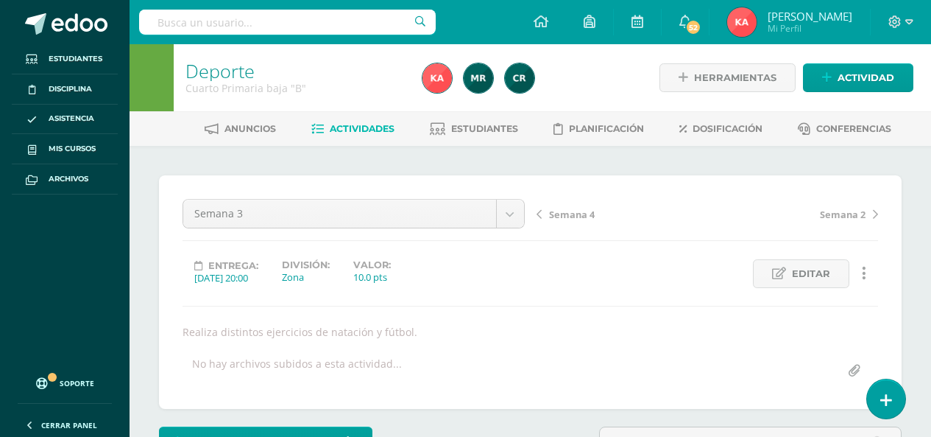
click at [336, 127] on span "Actividades" at bounding box center [362, 128] width 65 height 11
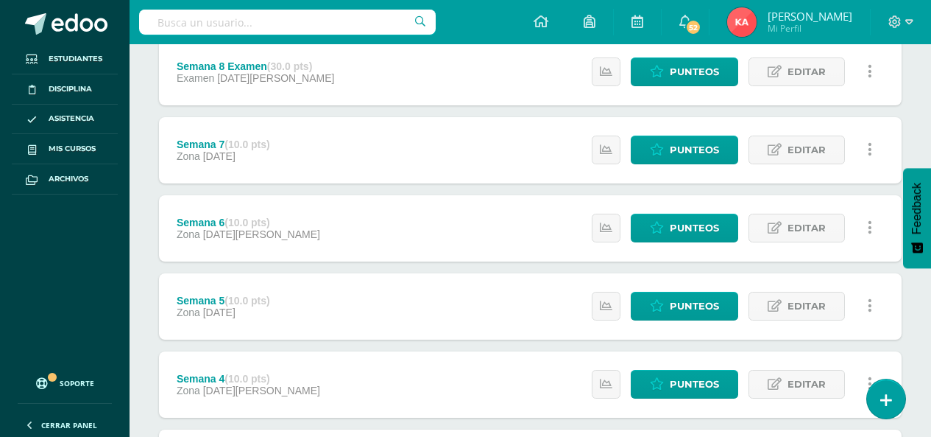
scroll to position [368, 0]
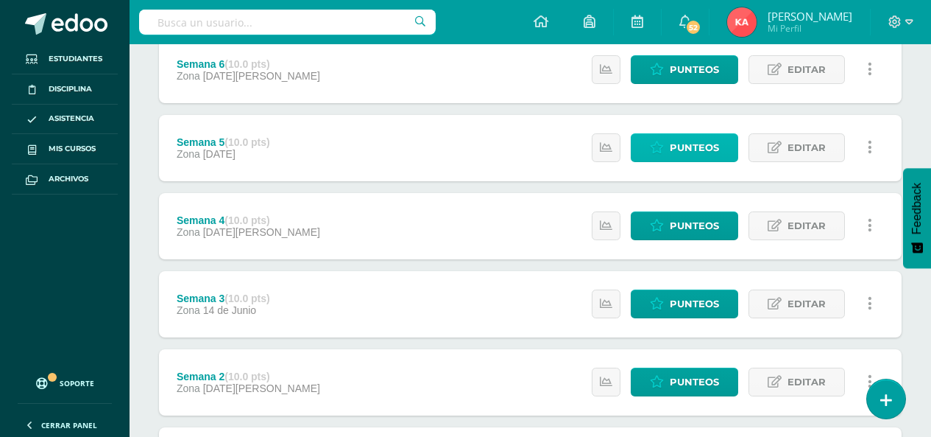
click at [647, 150] on link "Punteos" at bounding box center [684, 147] width 107 height 29
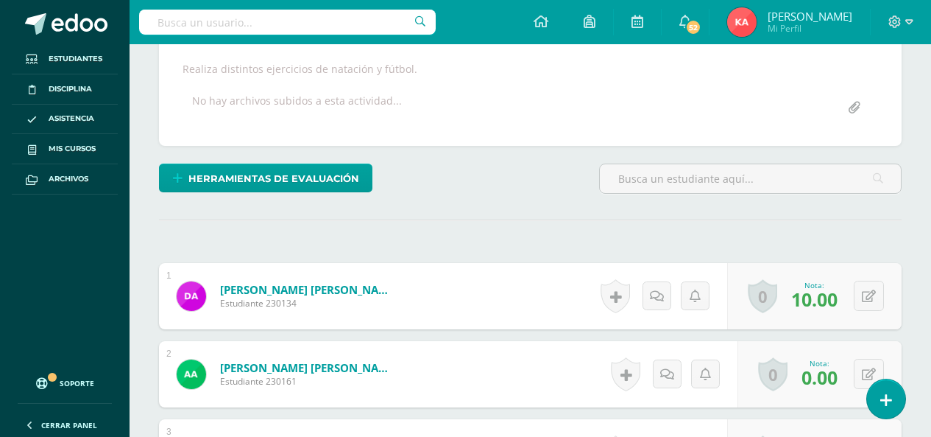
scroll to position [322, 0]
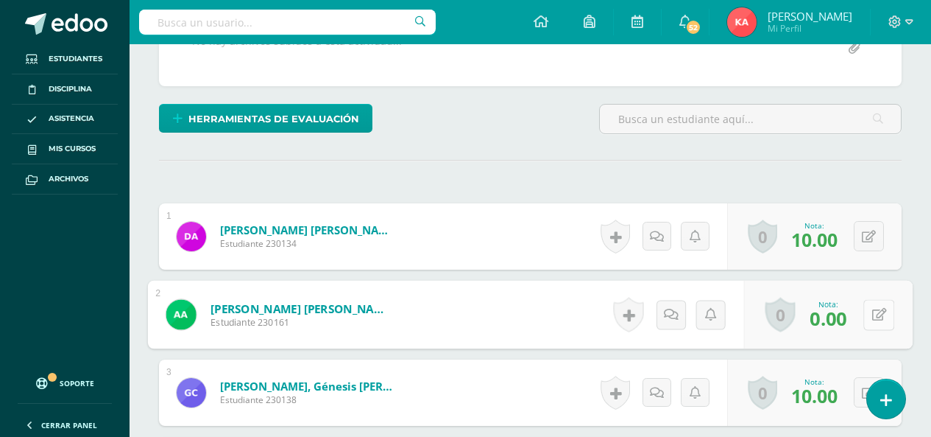
click at [865, 320] on button at bounding box center [878, 314] width 31 height 31
type input "9"
click at [837, 319] on icon at bounding box center [839, 319] width 13 height 13
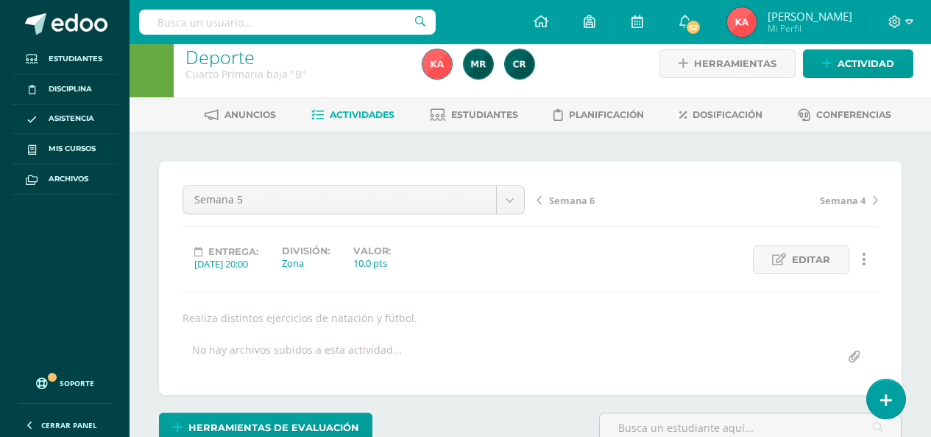
scroll to position [0, 0]
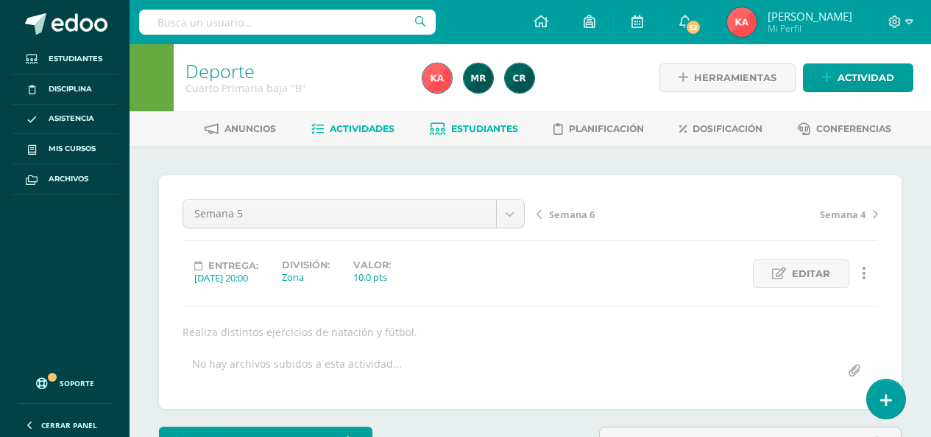
click at [495, 132] on span "Estudiantes" at bounding box center [484, 128] width 67 height 11
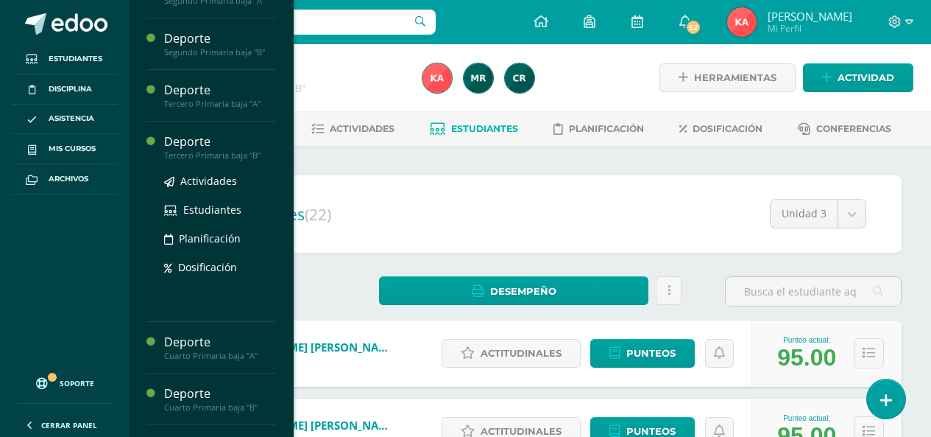
scroll to position [518, 0]
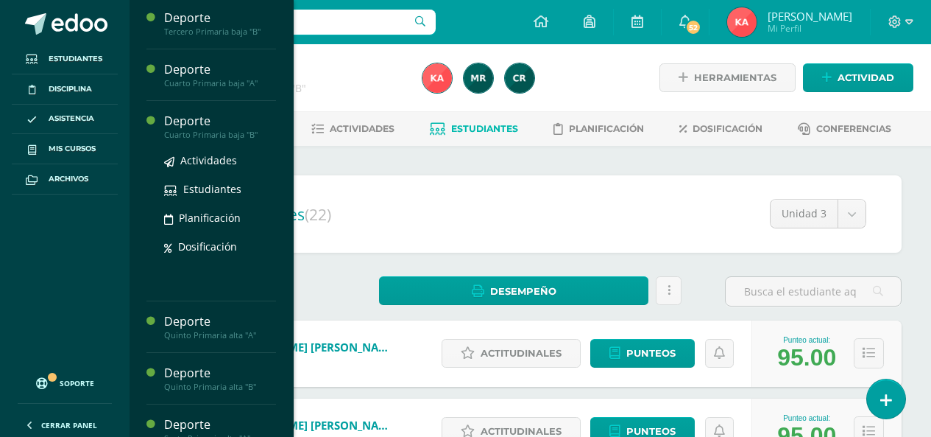
click at [225, 140] on div "Cuarto Primaria baja "B"" at bounding box center [220, 135] width 112 height 10
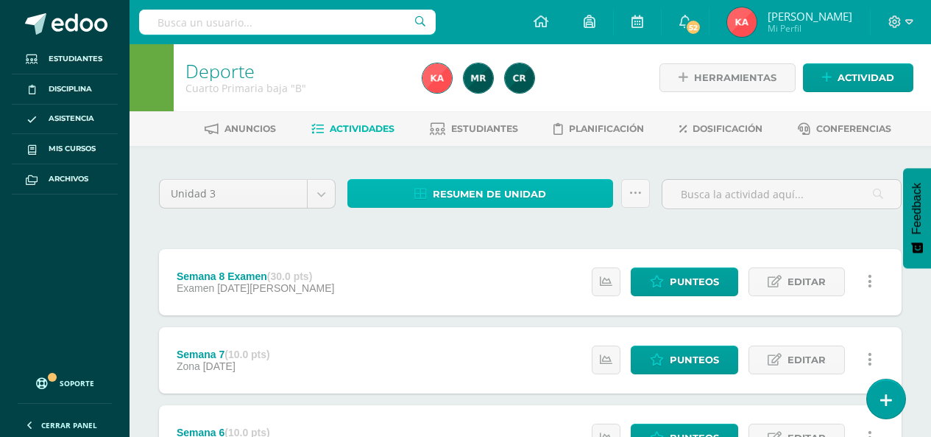
click at [473, 191] on span "Resumen de unidad" at bounding box center [489, 193] width 113 height 27
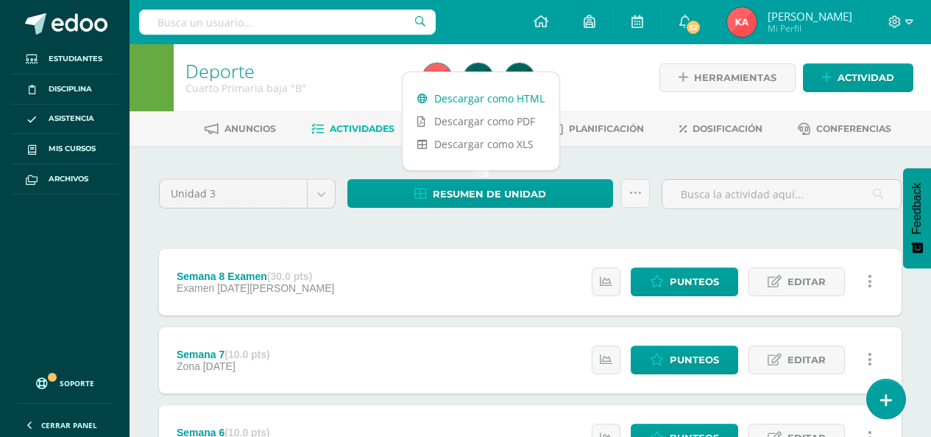
click at [501, 95] on link "Descargar como HTML" at bounding box center [481, 98] width 157 height 23
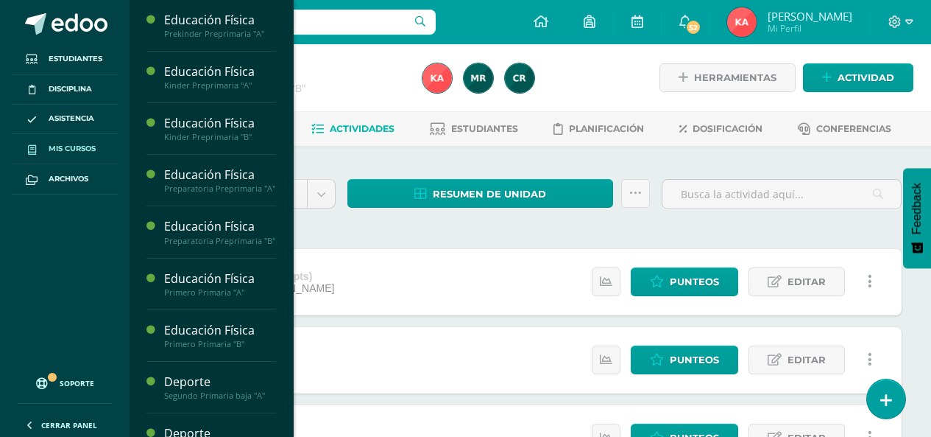
click at [53, 152] on span "Mis cursos" at bounding box center [72, 149] width 47 height 12
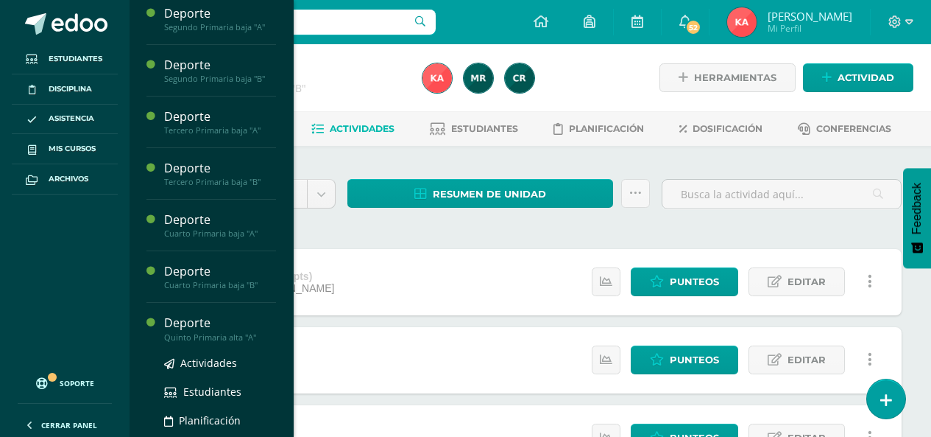
scroll to position [456, 0]
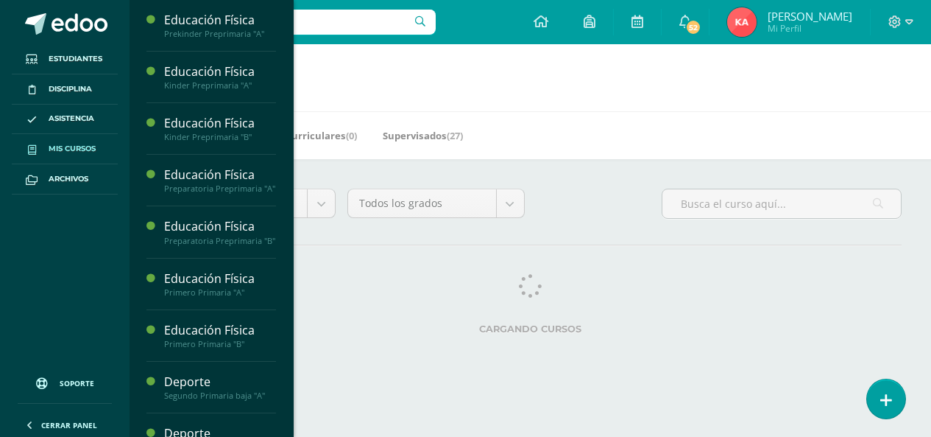
click at [93, 153] on span "Mis cursos" at bounding box center [72, 149] width 47 height 12
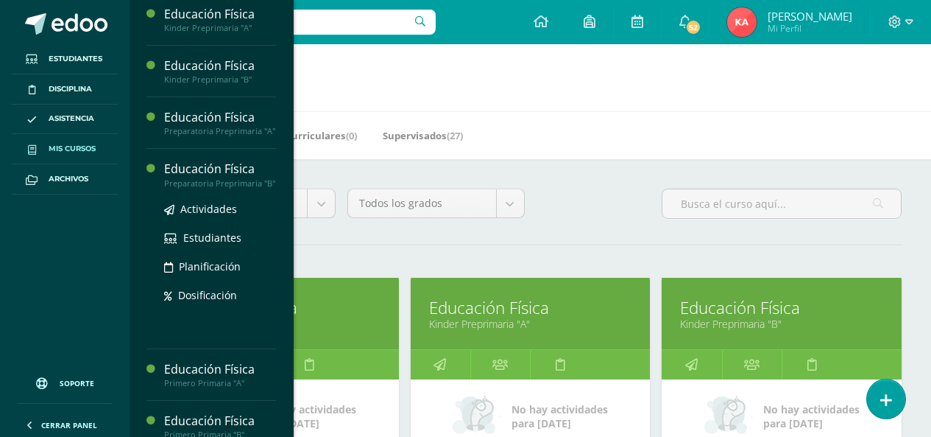
scroll to position [147, 0]
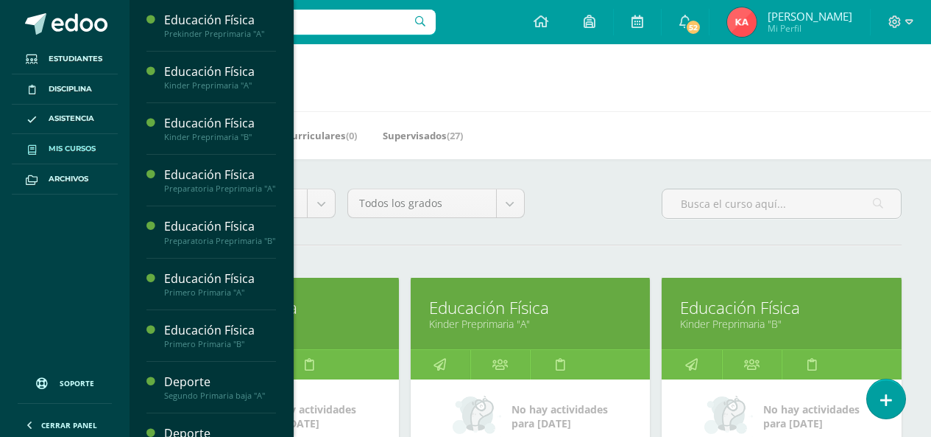
click at [85, 140] on link "Mis cursos" at bounding box center [65, 149] width 106 height 30
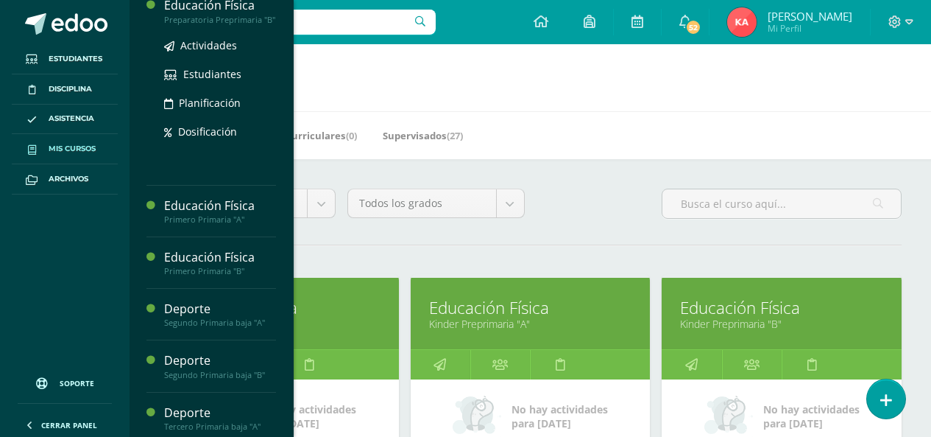
scroll to position [294, 0]
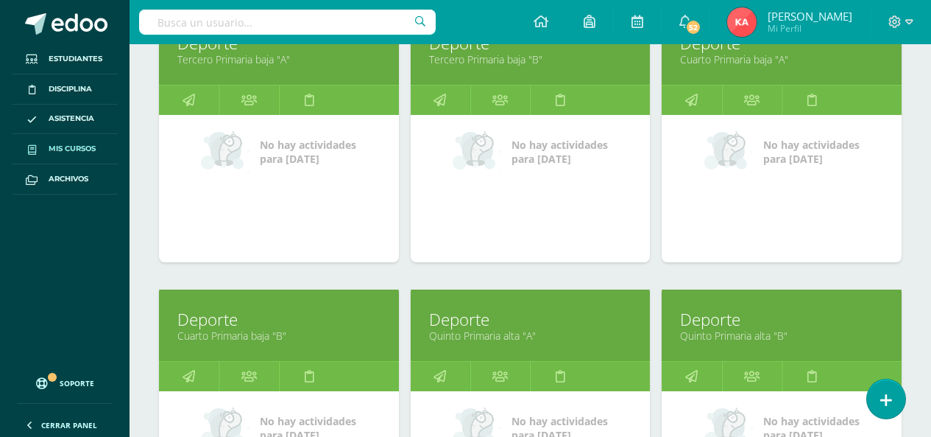
scroll to position [1251, 0]
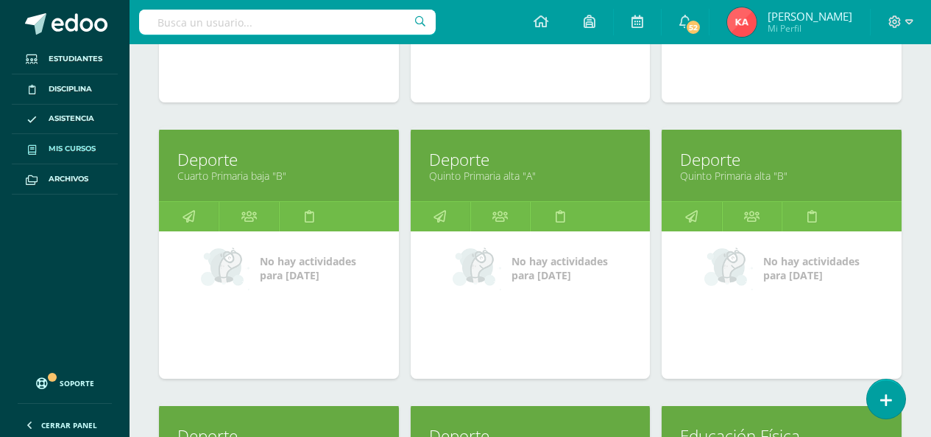
click at [475, 176] on link "Quinto Primaria alta "A"" at bounding box center [530, 176] width 203 height 14
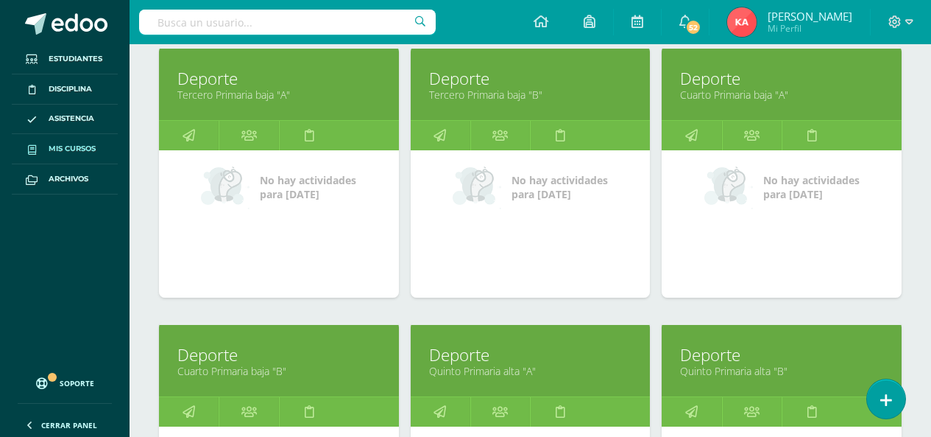
scroll to position [1031, 0]
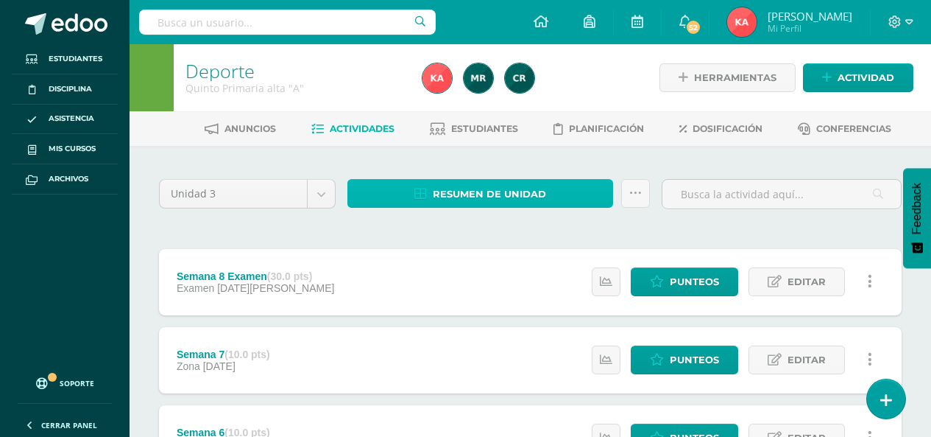
click at [451, 195] on span "Resumen de unidad" at bounding box center [489, 193] width 113 height 27
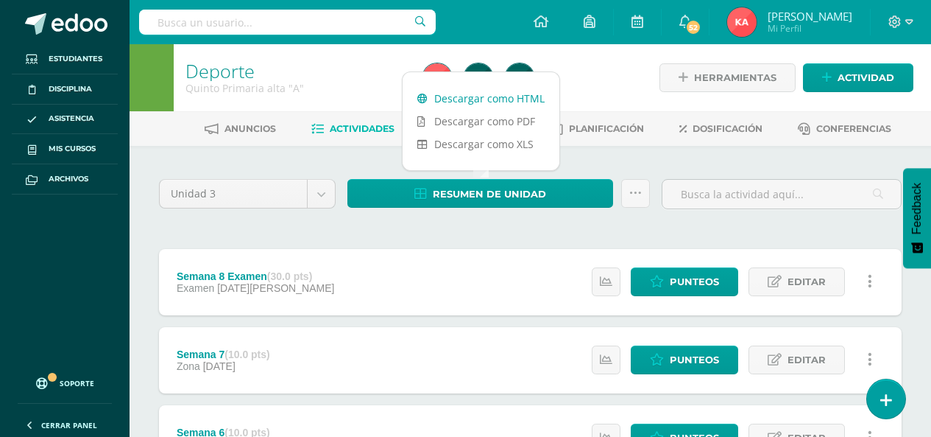
click at [484, 95] on link "Descargar como HTML" at bounding box center [481, 98] width 157 height 23
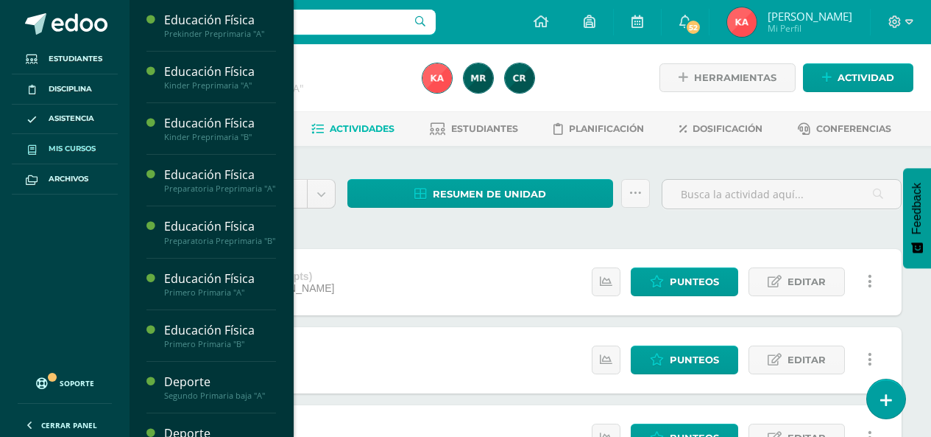
click at [54, 153] on span "Mis cursos" at bounding box center [72, 149] width 47 height 12
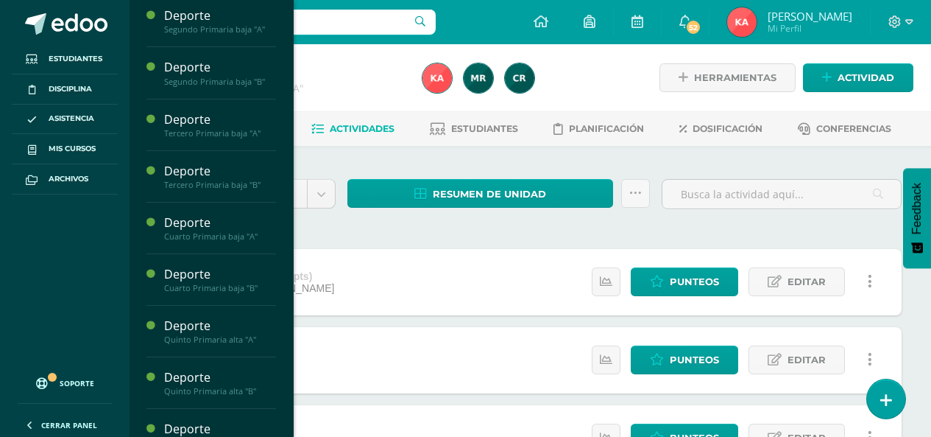
scroll to position [882, 0]
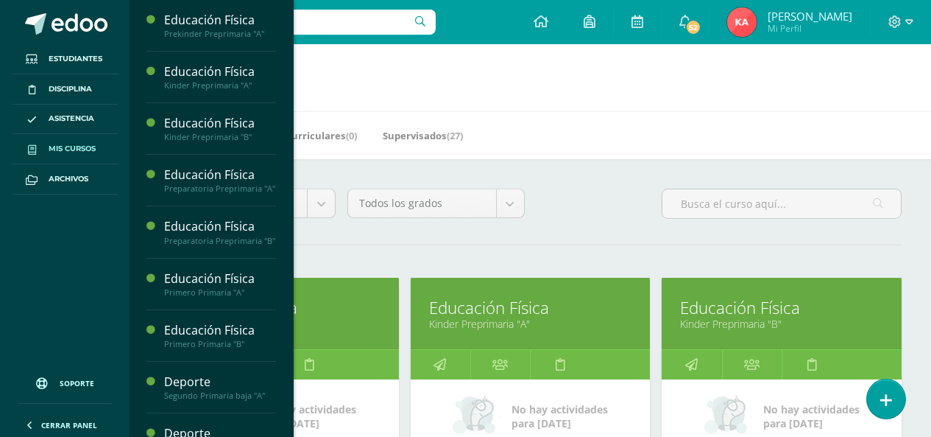
click at [83, 153] on span "Mis cursos" at bounding box center [72, 149] width 47 height 12
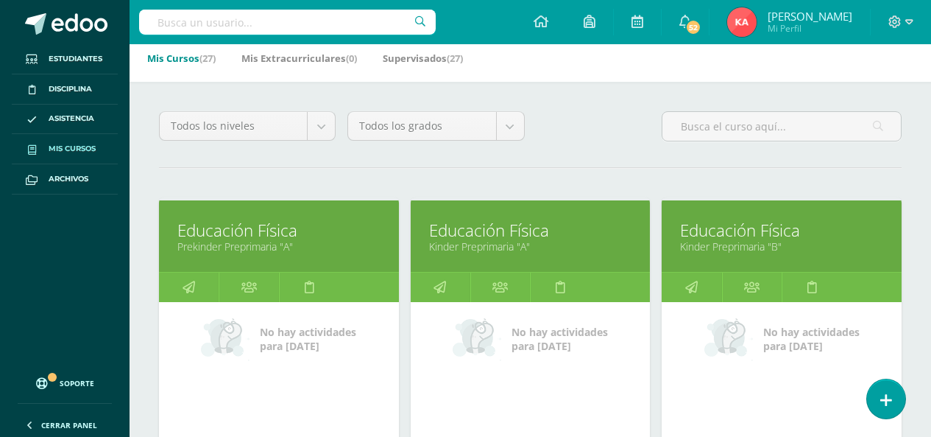
scroll to position [322, 0]
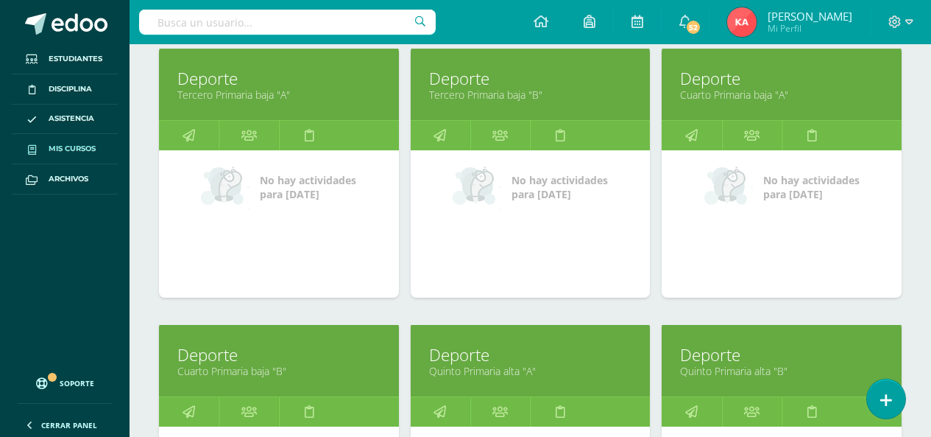
scroll to position [1053, 0]
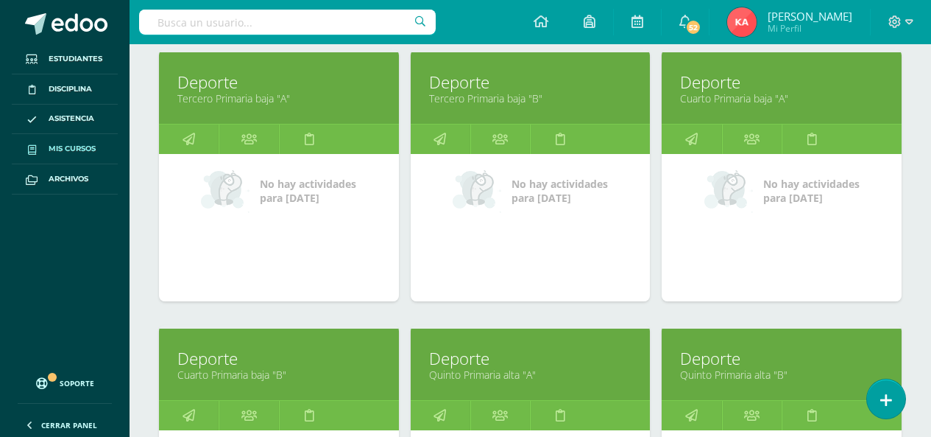
click at [771, 101] on link "Cuarto Primaria baja "A"" at bounding box center [781, 98] width 203 height 14
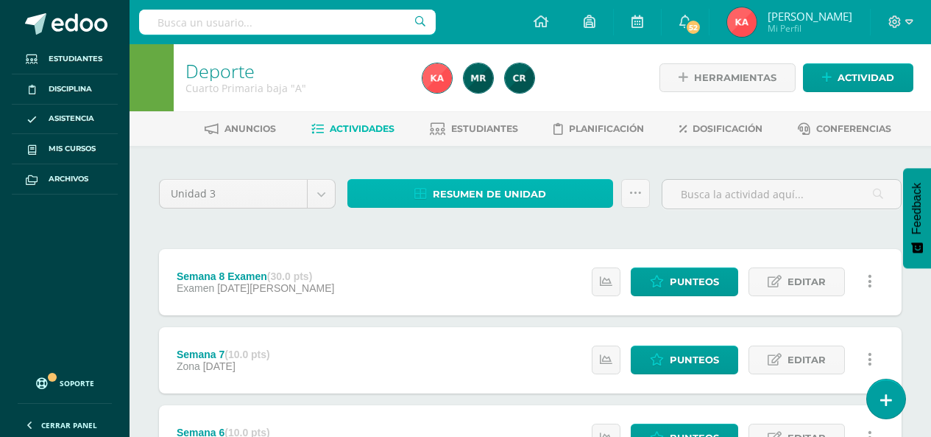
click at [462, 191] on span "Resumen de unidad" at bounding box center [489, 193] width 113 height 27
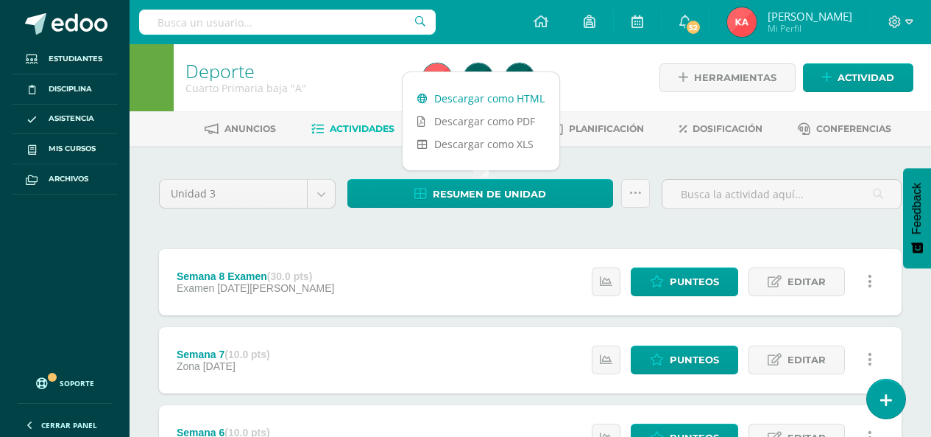
click at [467, 103] on link "Descargar como HTML" at bounding box center [481, 98] width 157 height 23
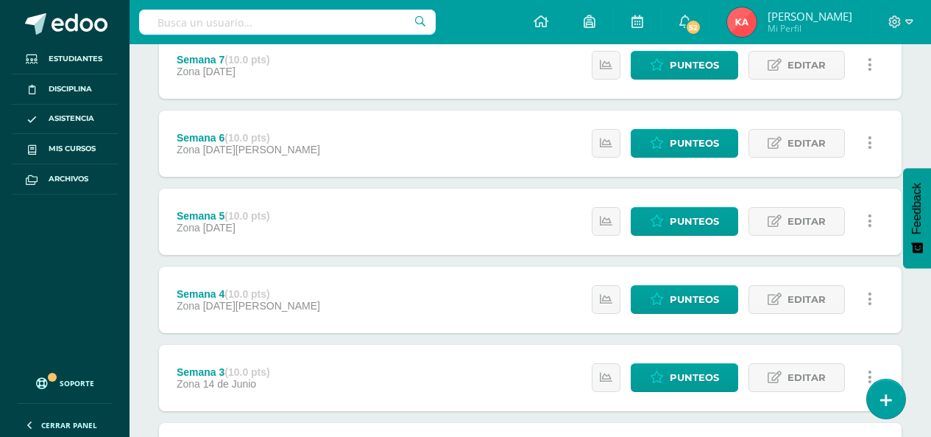
scroll to position [515, 0]
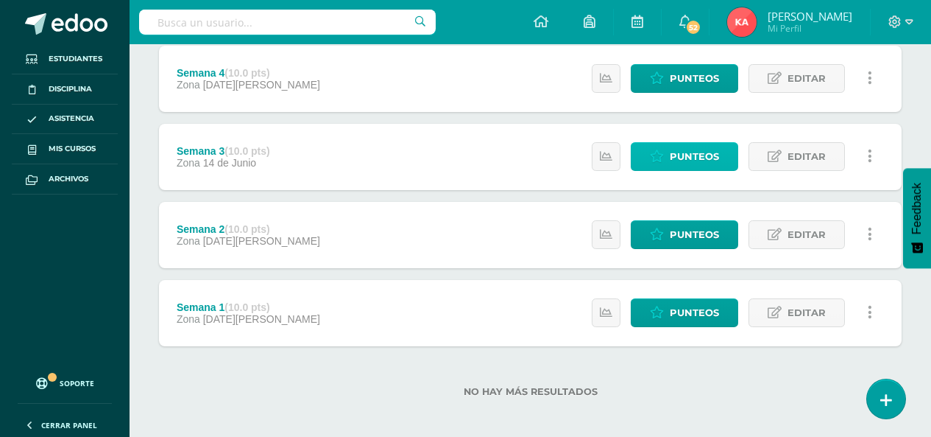
click at [689, 158] on span "Punteos" at bounding box center [694, 156] width 49 height 27
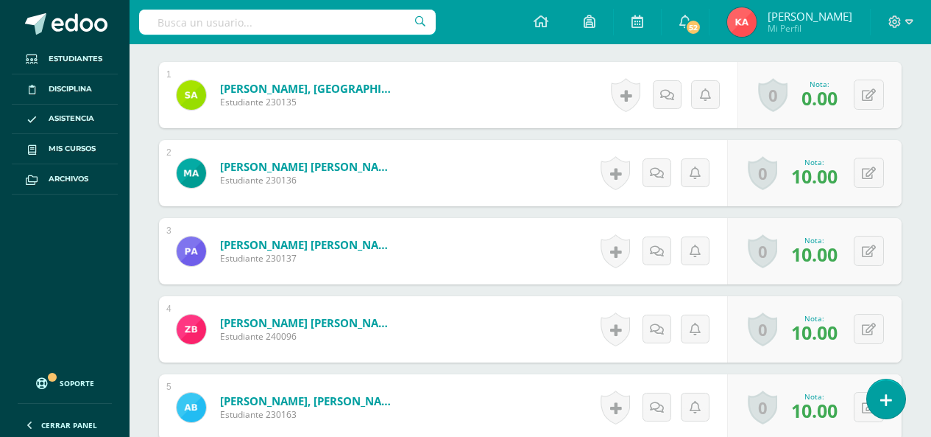
scroll to position [464, 0]
click at [867, 91] on button at bounding box center [869, 94] width 30 height 30
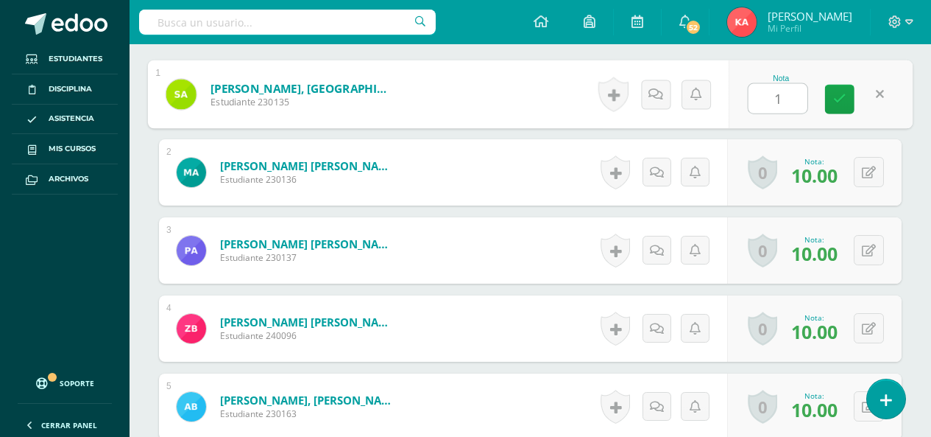
type input "10"
click at [830, 99] on link at bounding box center [839, 98] width 29 height 29
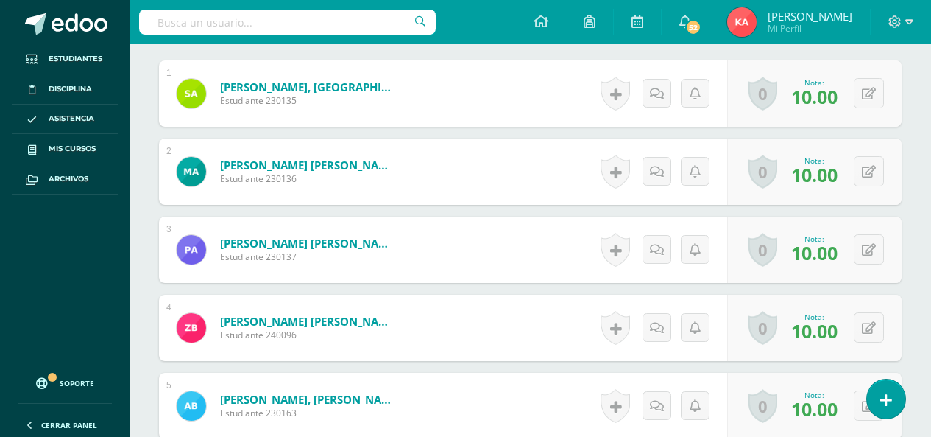
scroll to position [466, 0]
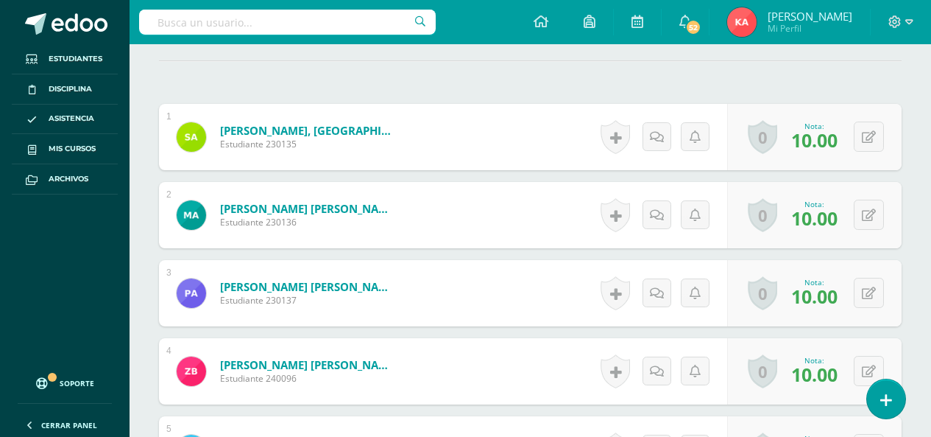
scroll to position [319, 0]
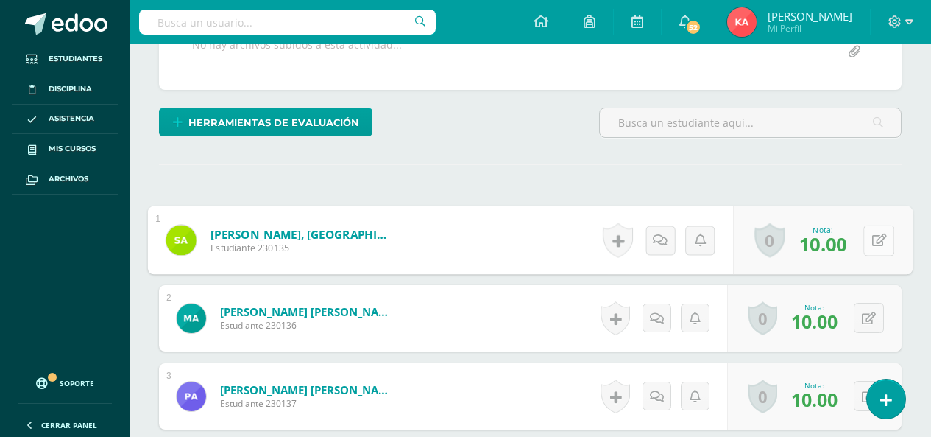
click at [866, 236] on button at bounding box center [878, 240] width 31 height 31
click at [848, 242] on link at bounding box center [839, 244] width 29 height 29
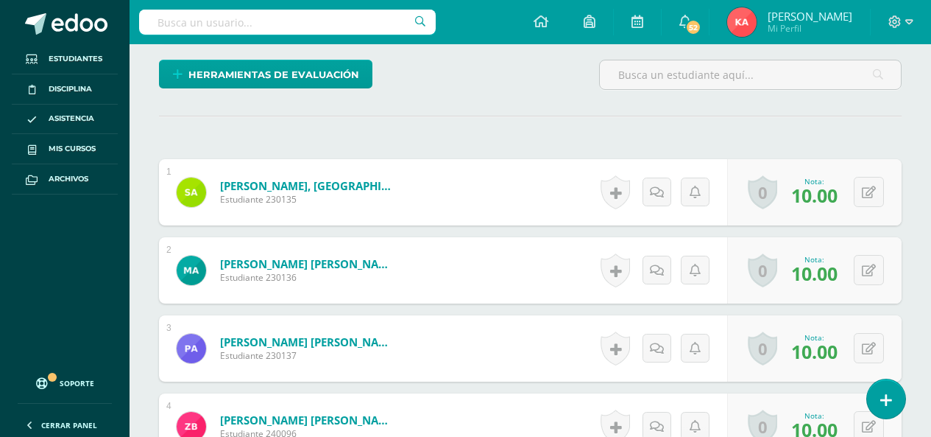
scroll to position [392, 0]
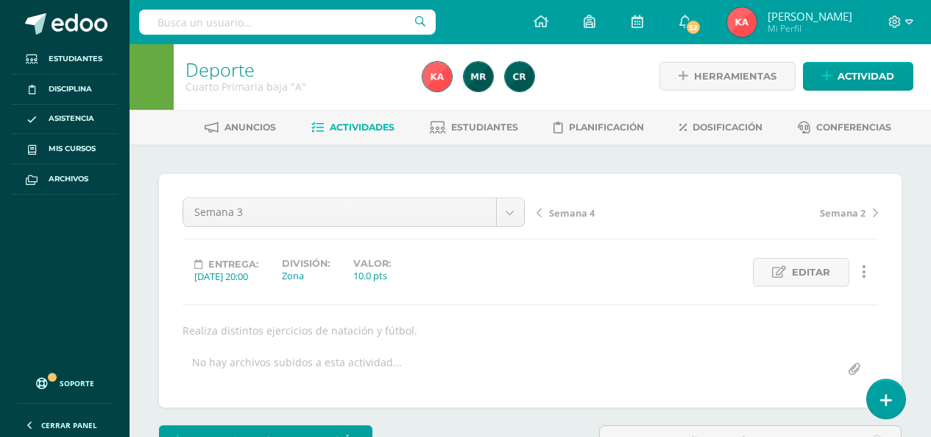
scroll to position [0, 0]
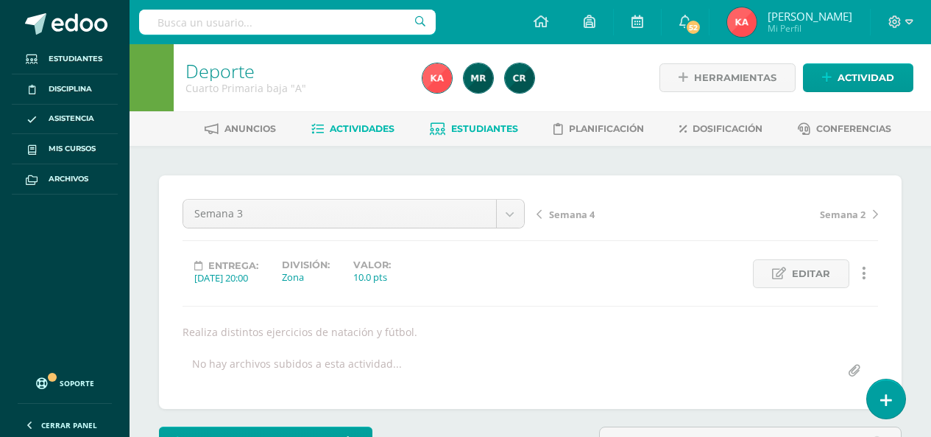
click at [489, 130] on span "Estudiantes" at bounding box center [484, 128] width 67 height 11
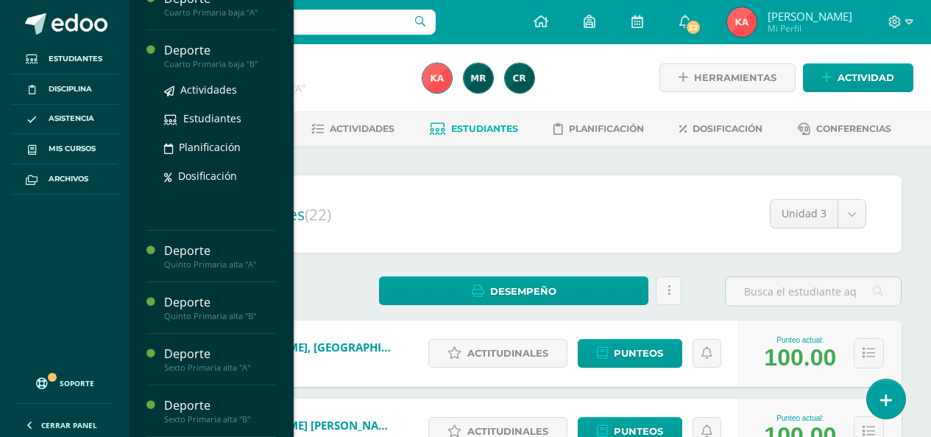
scroll to position [662, 0]
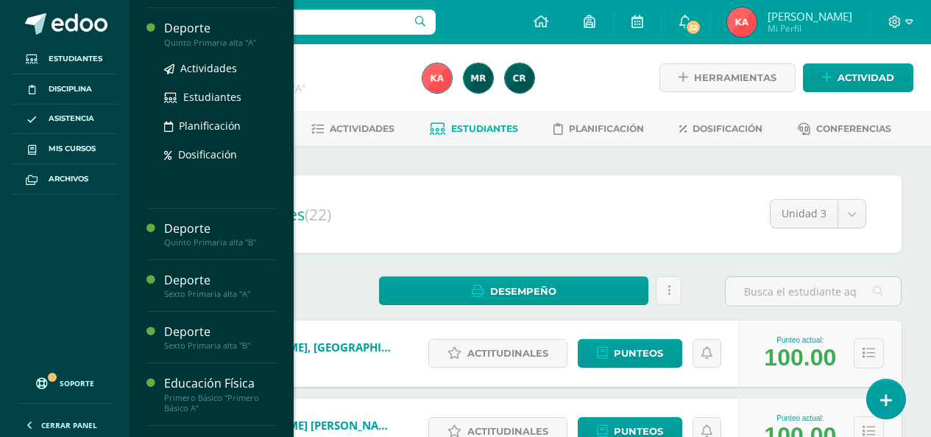
click at [238, 197] on div "Actividades Estudiantes Planificación Dosificación" at bounding box center [220, 122] width 112 height 149
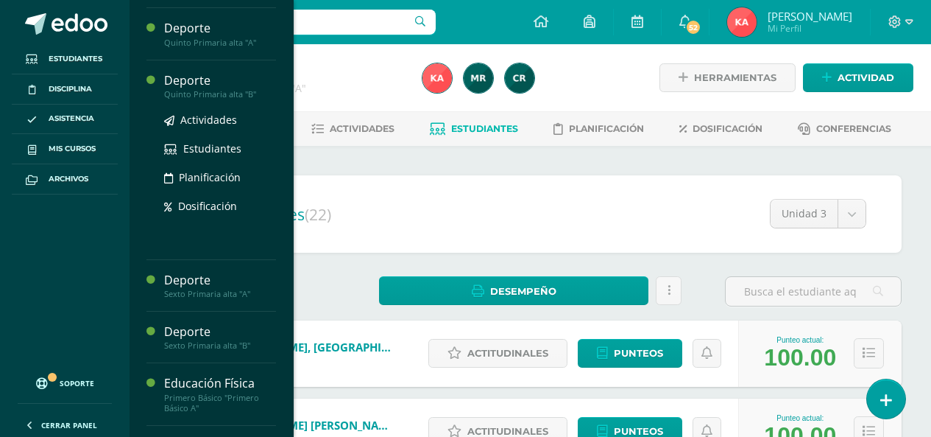
click at [195, 99] on div "Quinto Primaria alta "B"" at bounding box center [220, 94] width 112 height 10
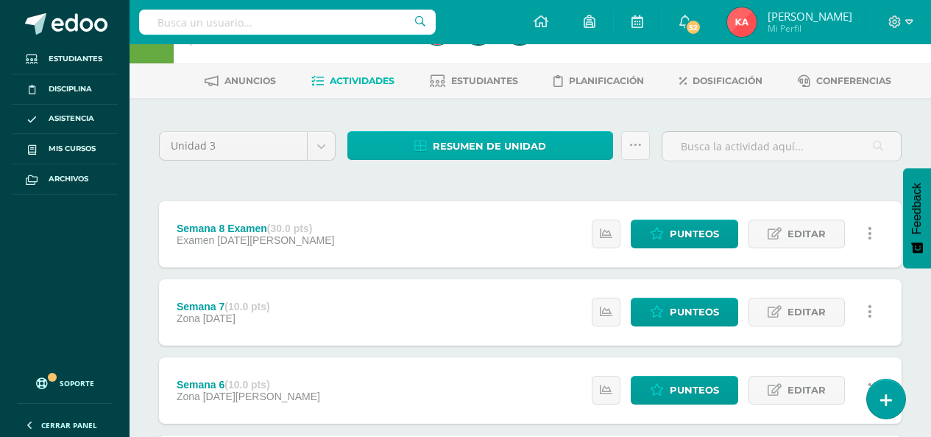
scroll to position [74, 0]
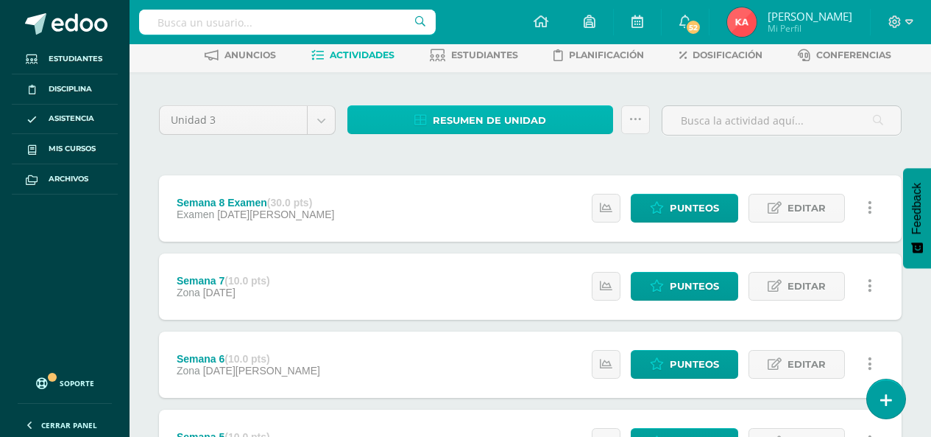
click at [462, 113] on span "Resumen de unidad" at bounding box center [489, 120] width 113 height 27
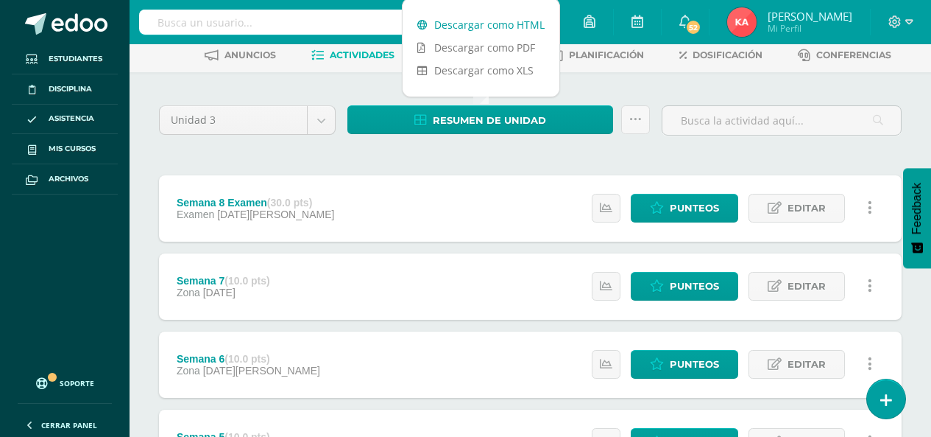
click at [470, 26] on link "Descargar como HTML" at bounding box center [481, 24] width 157 height 23
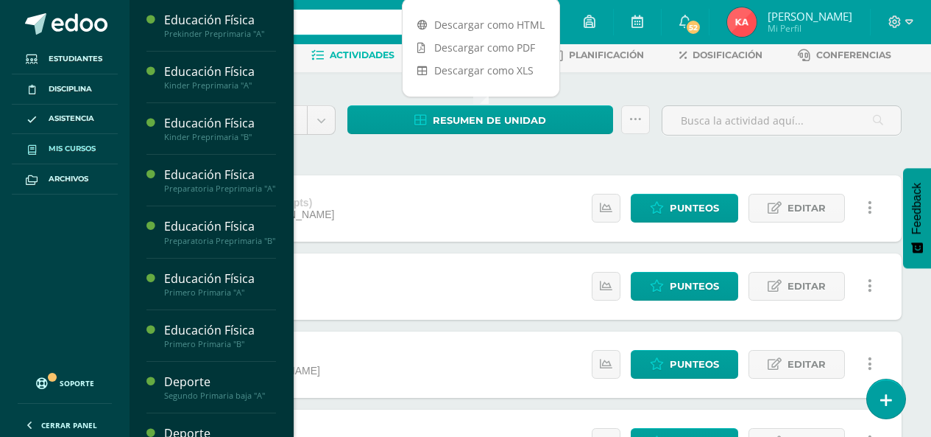
click at [48, 141] on link "Mis cursos" at bounding box center [65, 149] width 106 height 30
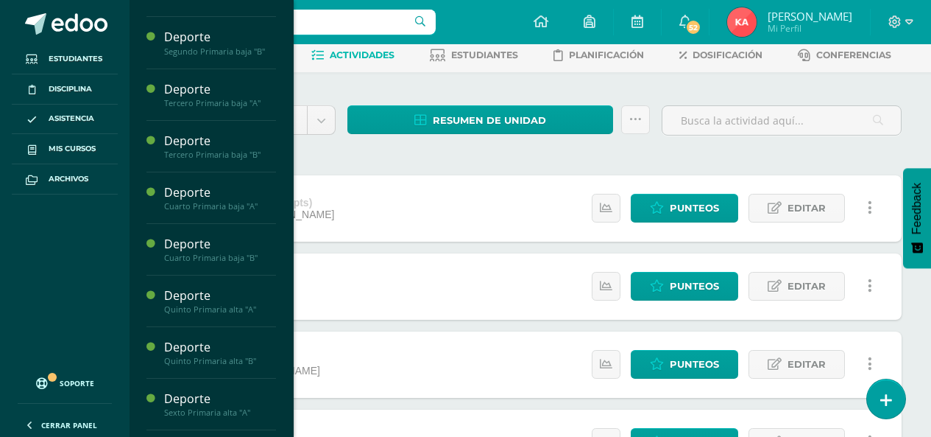
scroll to position [589, 0]
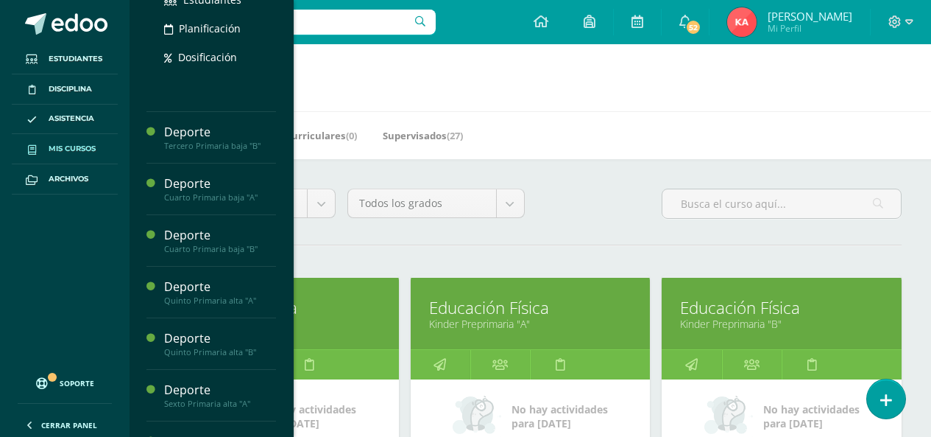
scroll to position [587, 0]
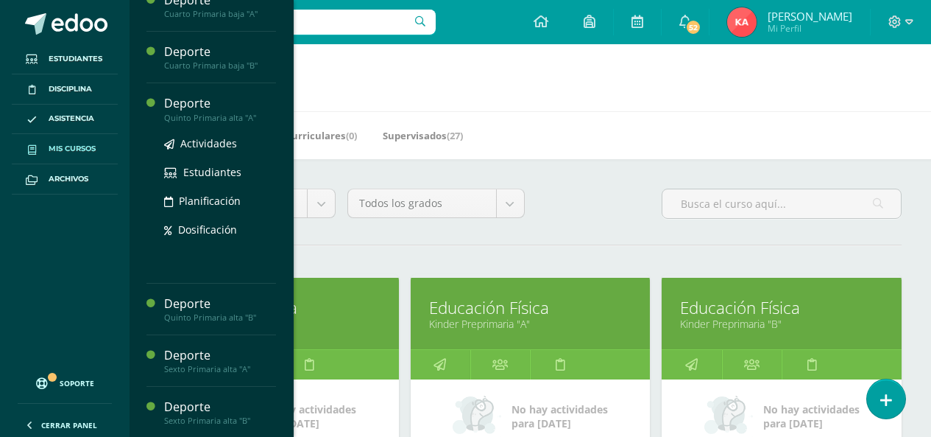
click at [202, 123] on div "Quinto Primaria alta "A"" at bounding box center [220, 118] width 112 height 10
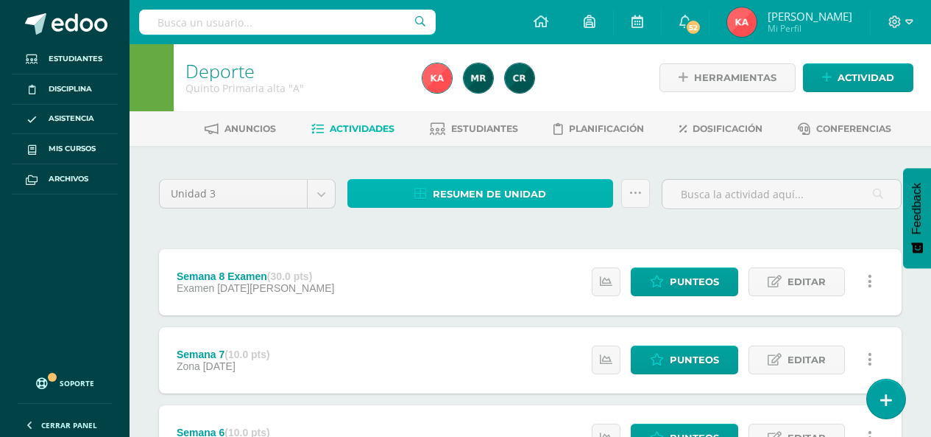
click at [458, 194] on span "Resumen de unidad" at bounding box center [489, 193] width 113 height 27
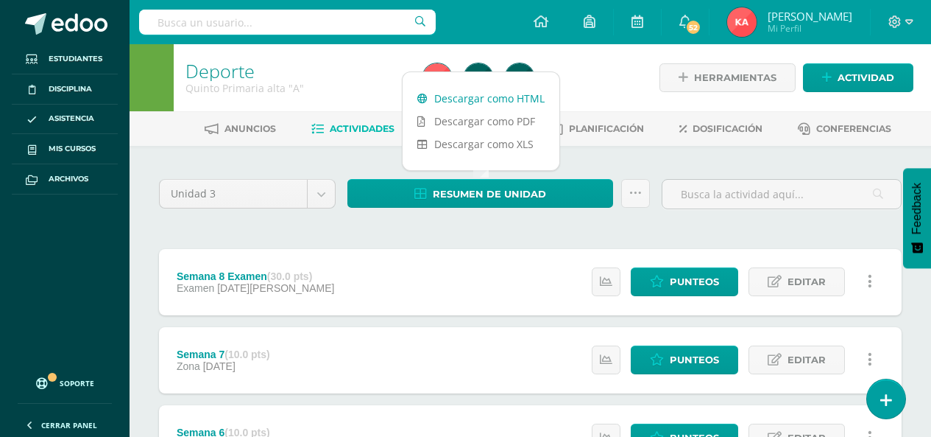
click at [463, 97] on link "Descargar como HTML" at bounding box center [481, 98] width 157 height 23
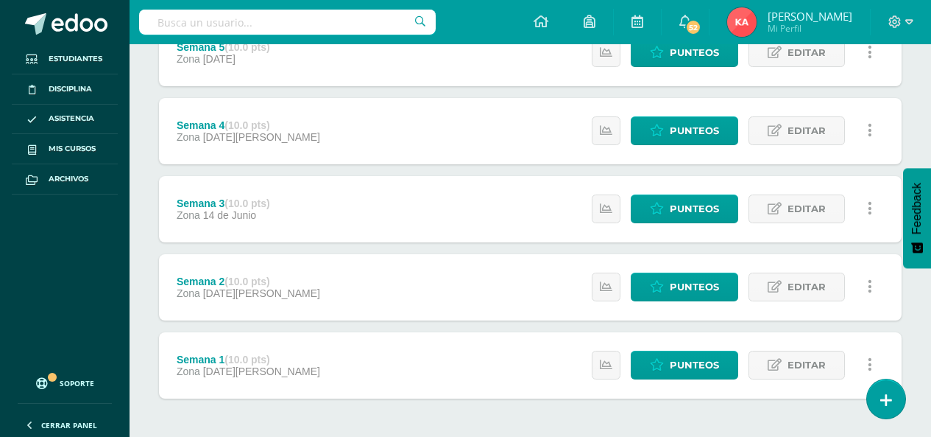
scroll to position [368, 0]
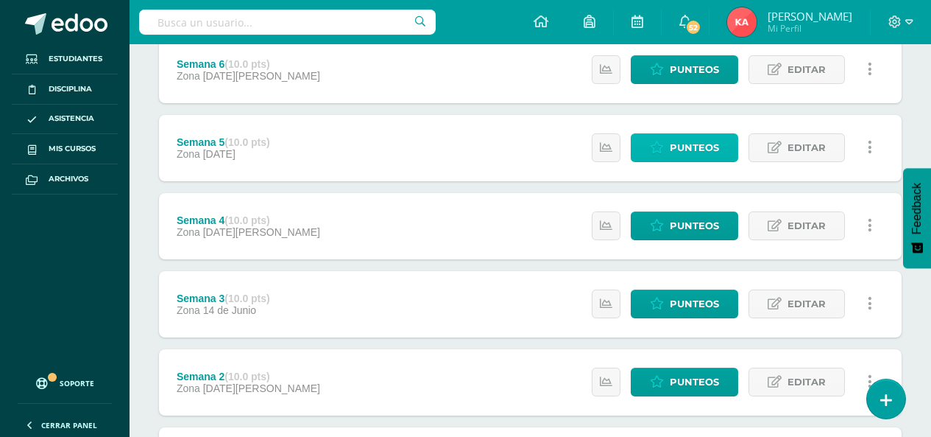
click at [657, 143] on icon at bounding box center [657, 147] width 14 height 13
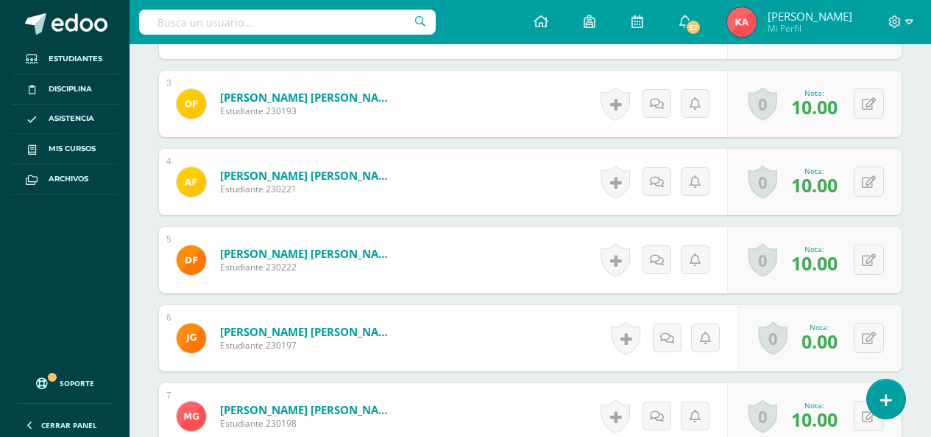
scroll to position [612, 0]
click at [864, 331] on button at bounding box center [869, 337] width 30 height 30
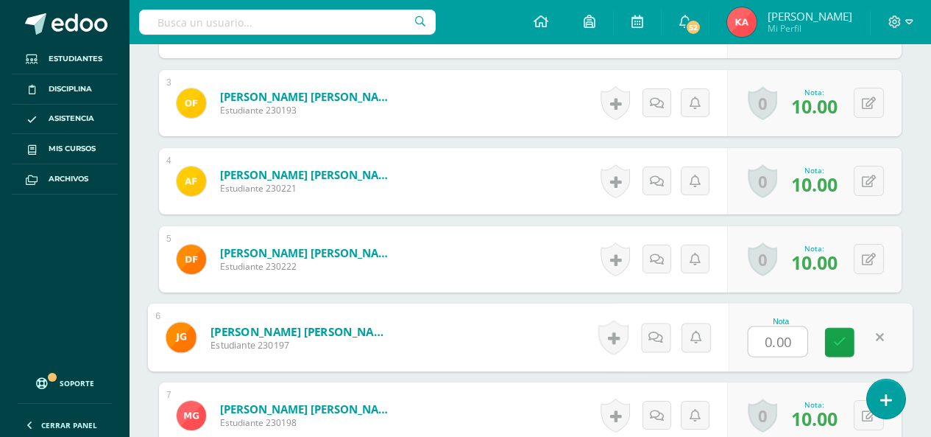
type input "8"
click at [833, 339] on icon at bounding box center [839, 341] width 13 height 13
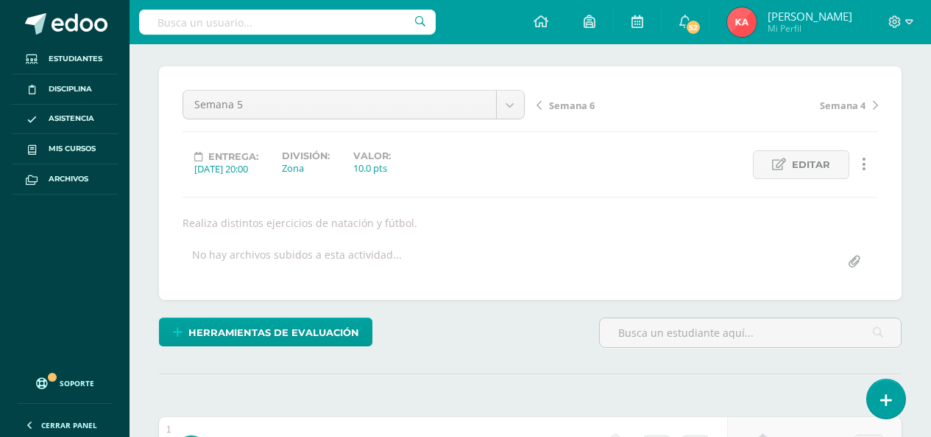
scroll to position [0, 0]
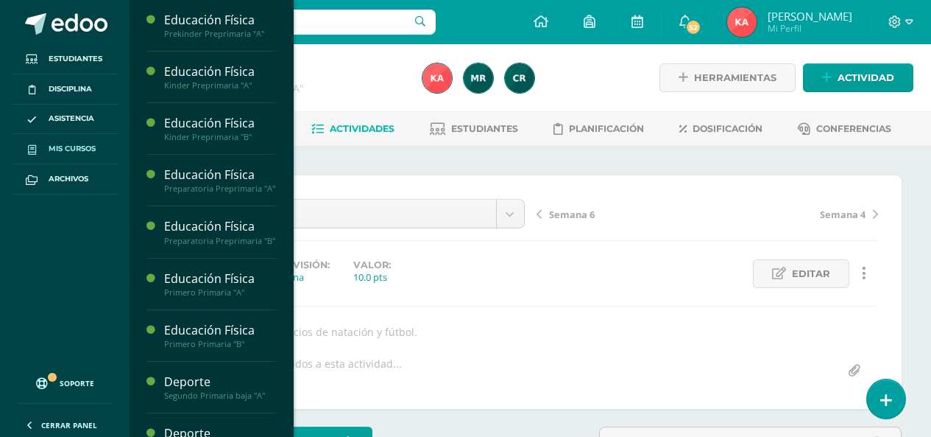
click at [85, 143] on span "Mis cursos" at bounding box center [72, 149] width 47 height 12
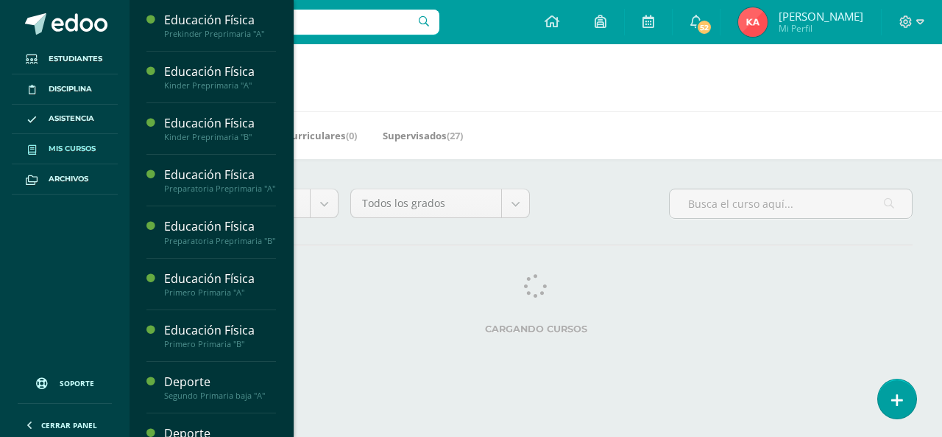
click at [91, 146] on span "Mis cursos" at bounding box center [72, 149] width 47 height 12
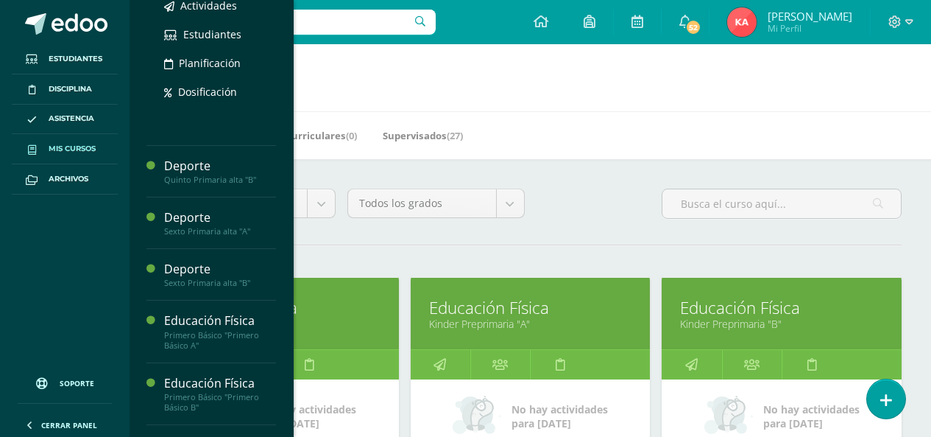
scroll to position [736, 0]
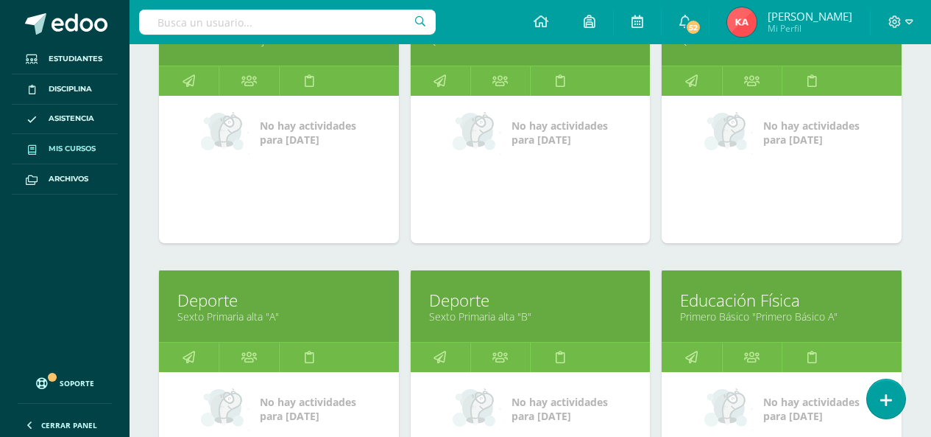
scroll to position [1399, 0]
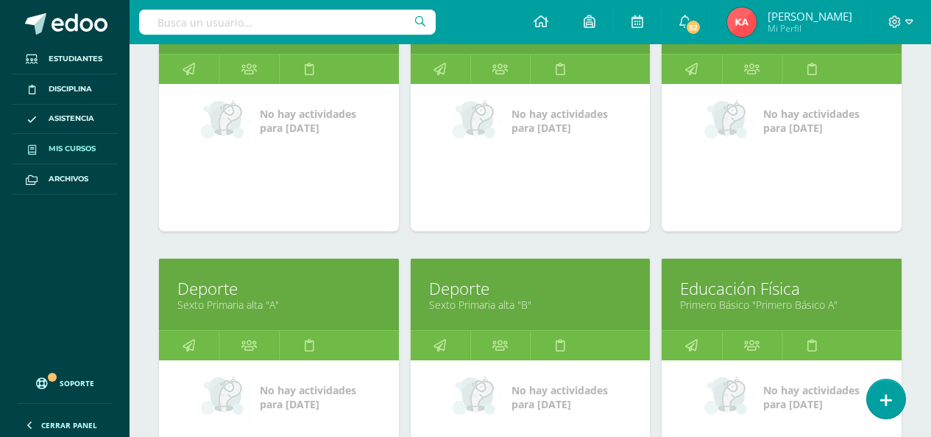
click at [228, 302] on link "Sexto Primaria alta "A"" at bounding box center [278, 304] width 203 height 14
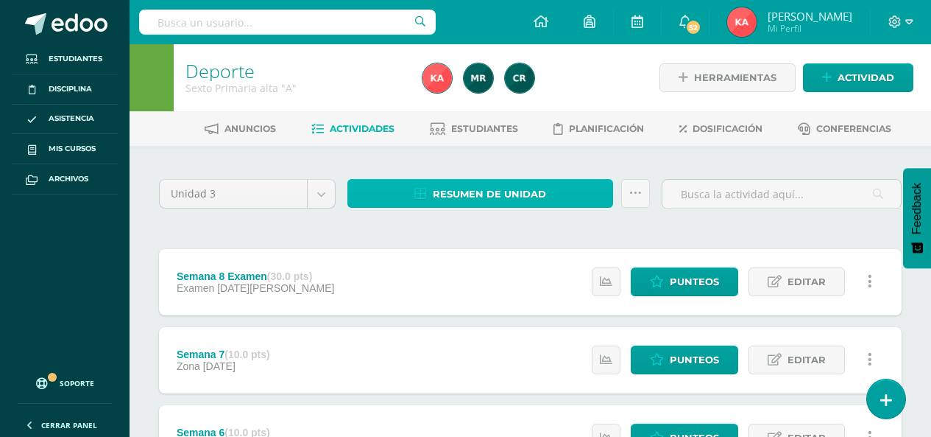
click at [464, 190] on span "Resumen de unidad" at bounding box center [489, 193] width 113 height 27
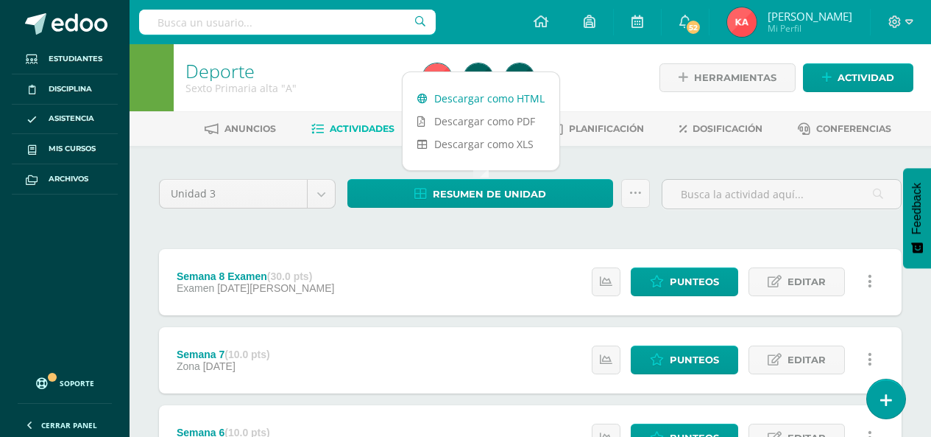
click at [462, 99] on link "Descargar como HTML" at bounding box center [481, 98] width 157 height 23
